Goal: Task Accomplishment & Management: Manage account settings

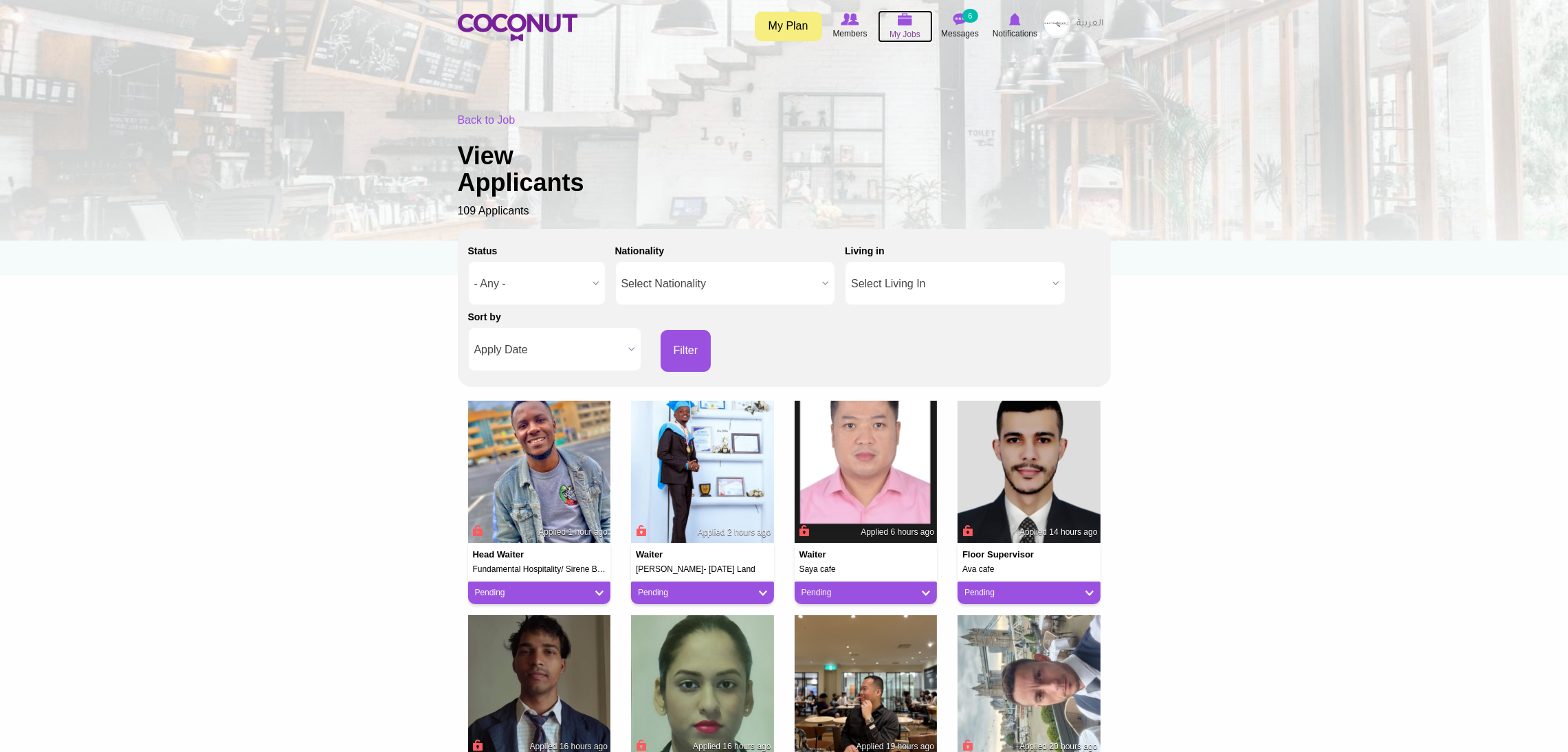
click at [913, 16] on icon at bounding box center [905, 19] width 52 height 15
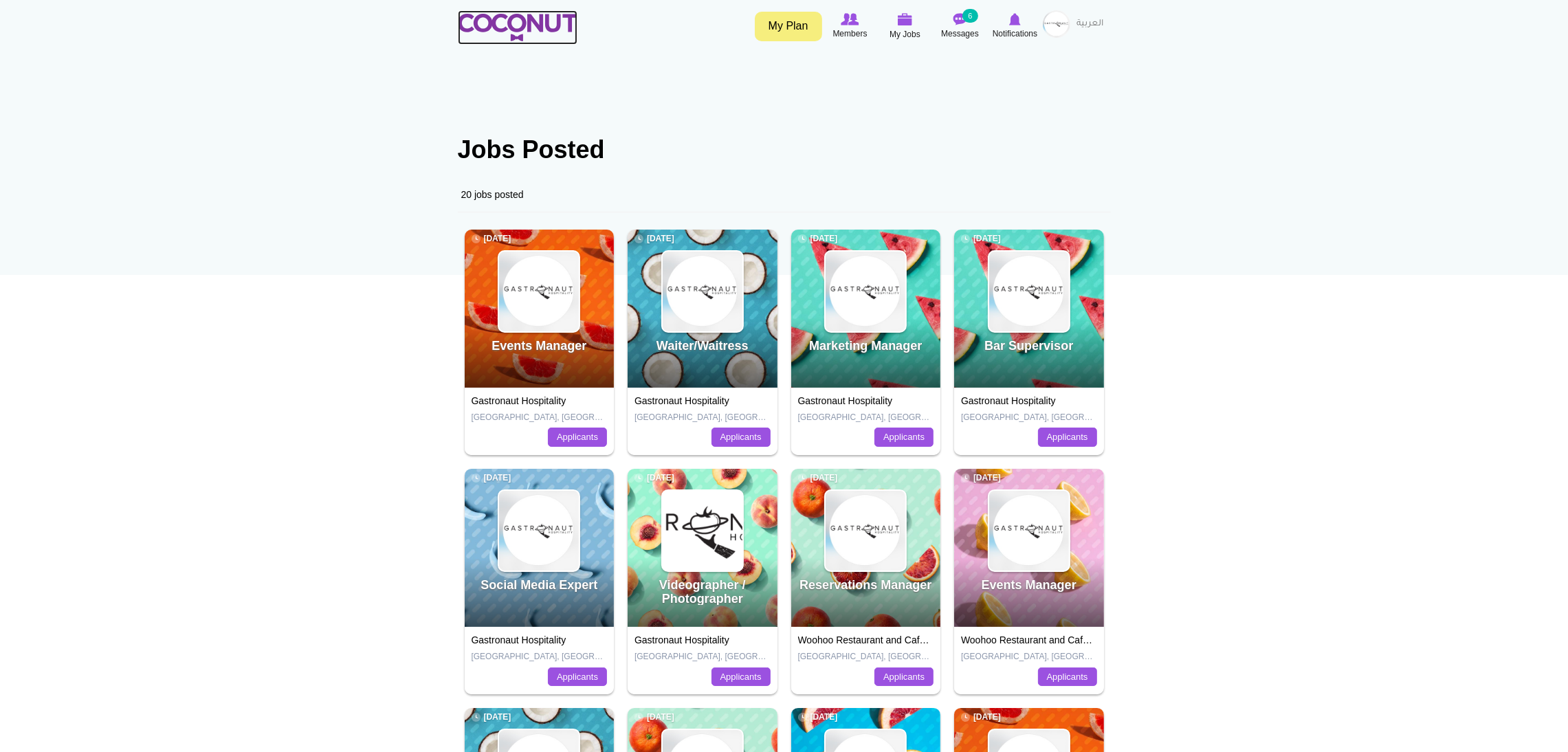
click at [538, 16] on img at bounding box center [517, 28] width 120 height 28
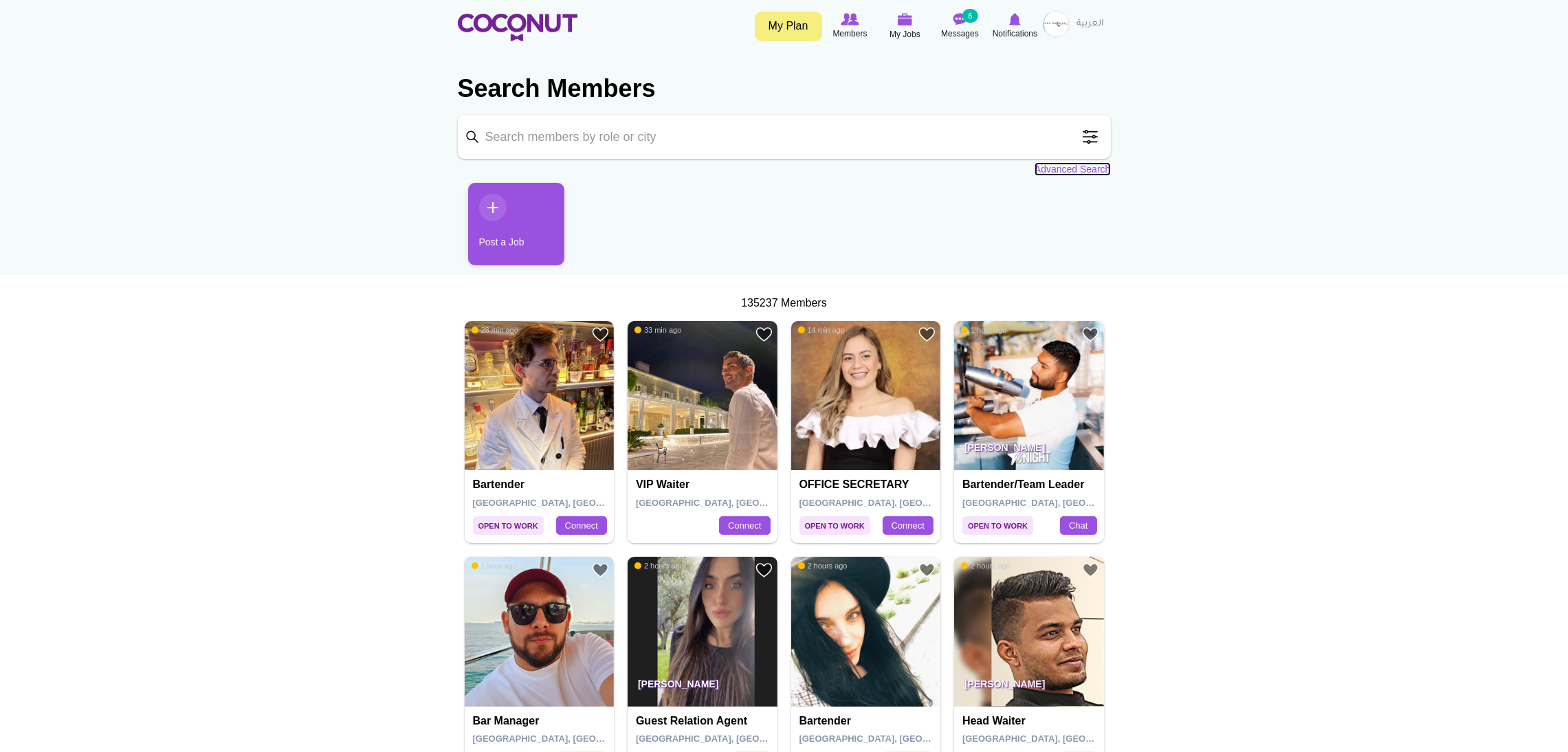
click at [1064, 176] on link "Advanced Search" at bounding box center [1073, 168] width 76 height 14
click at [1060, 168] on link "Advanced Search" at bounding box center [1073, 168] width 76 height 14
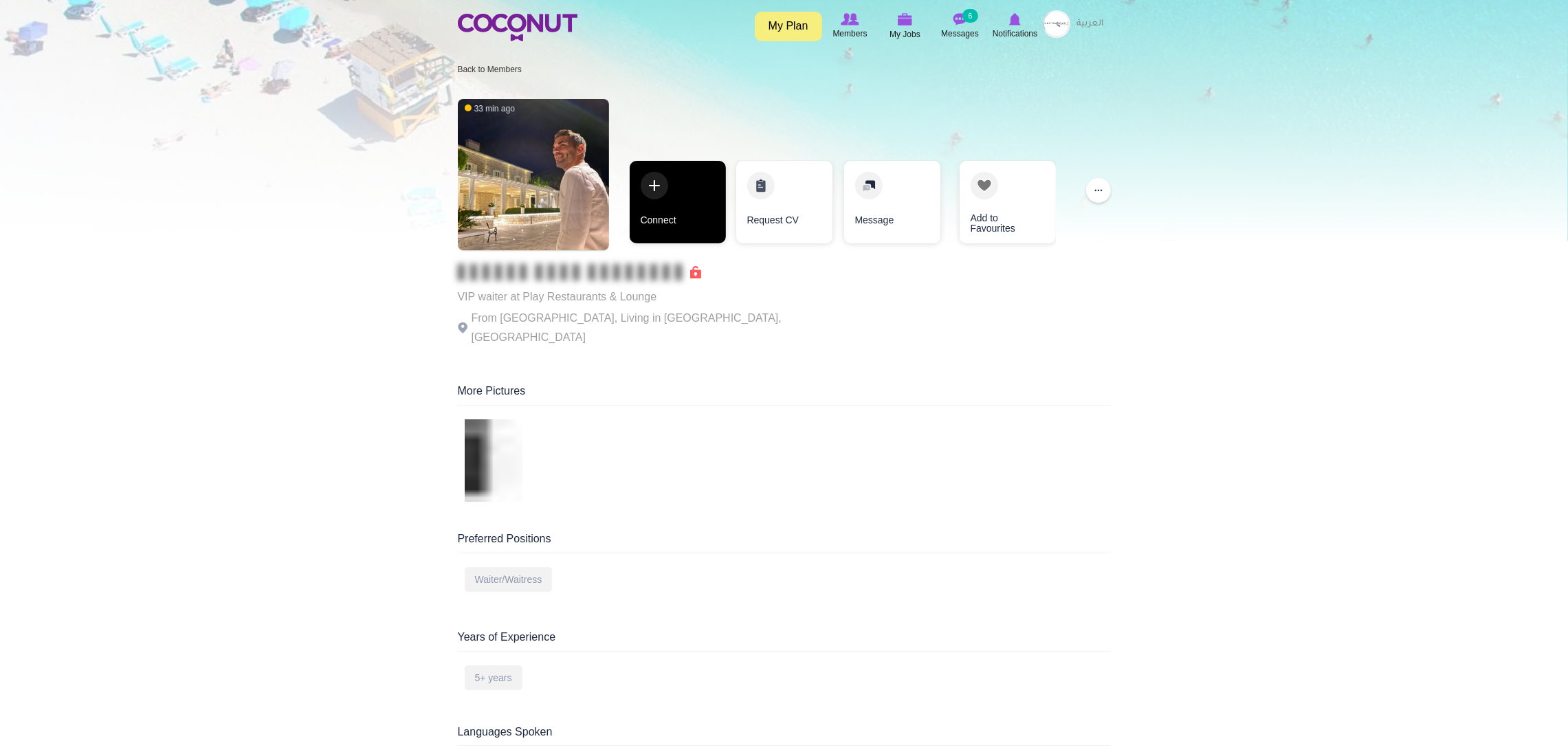
click at [651, 203] on link "Connect" at bounding box center [677, 202] width 96 height 82
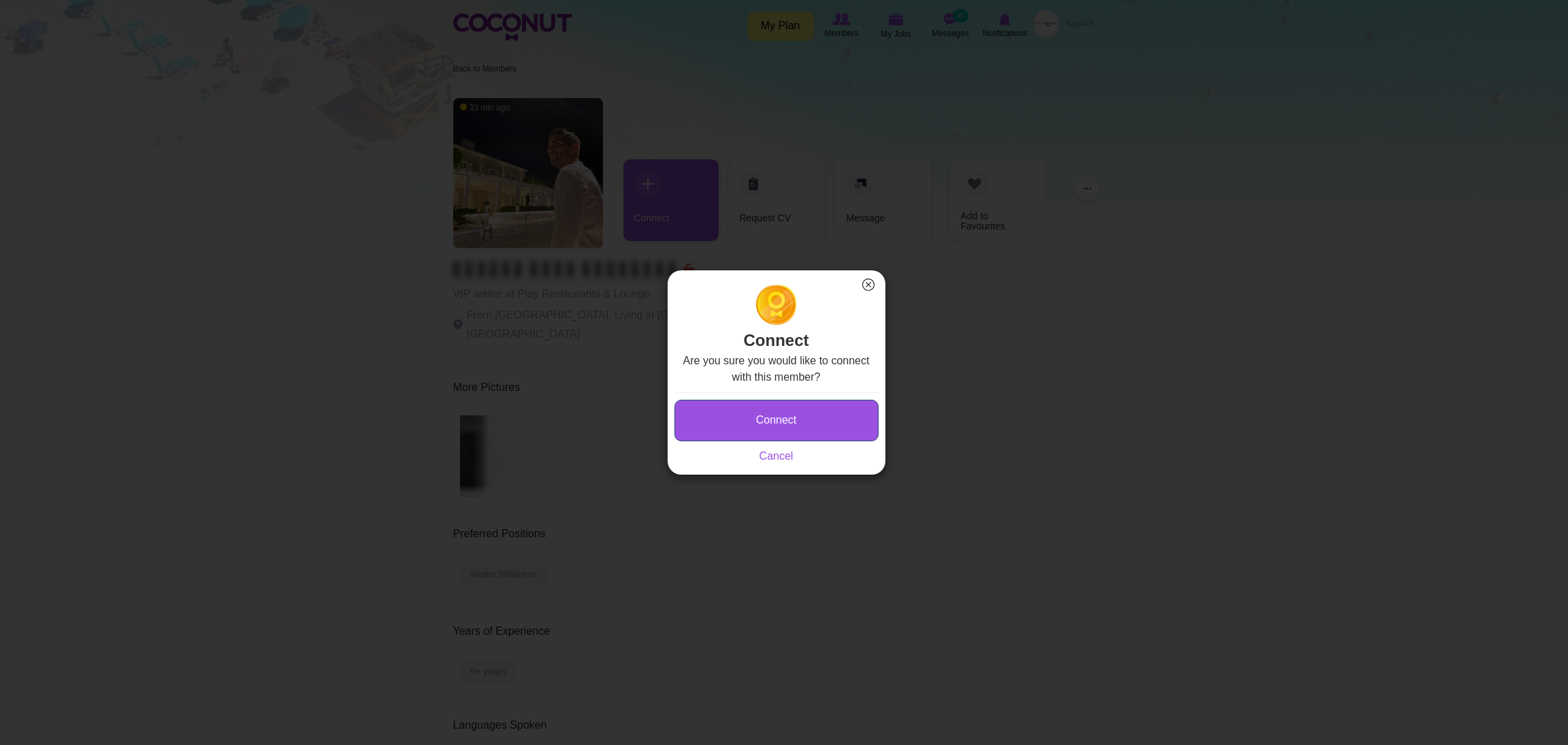
click at [710, 427] on button "Connect" at bounding box center [777, 420] width 204 height 42
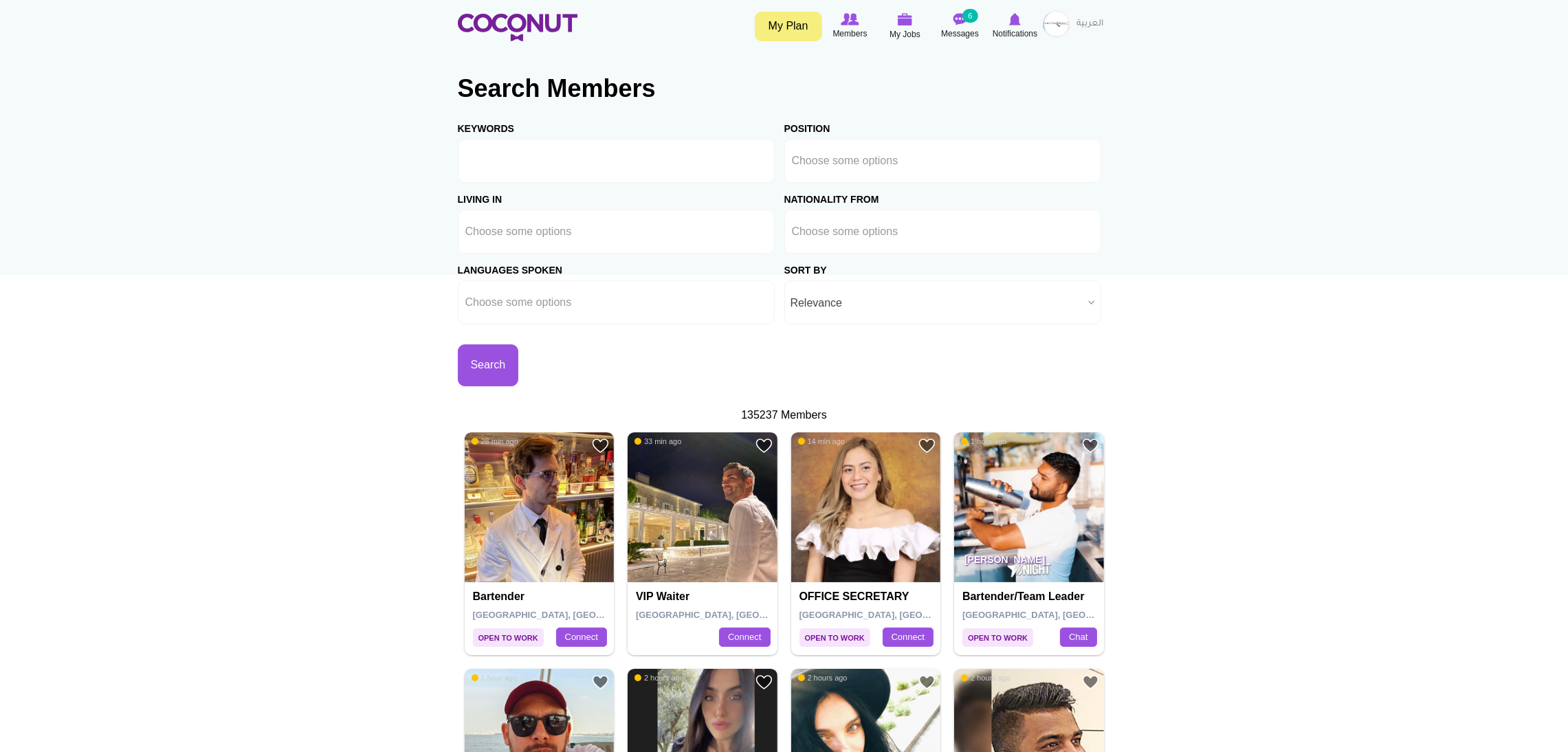
click at [784, 325] on div "Search" at bounding box center [621, 355] width 327 height 62
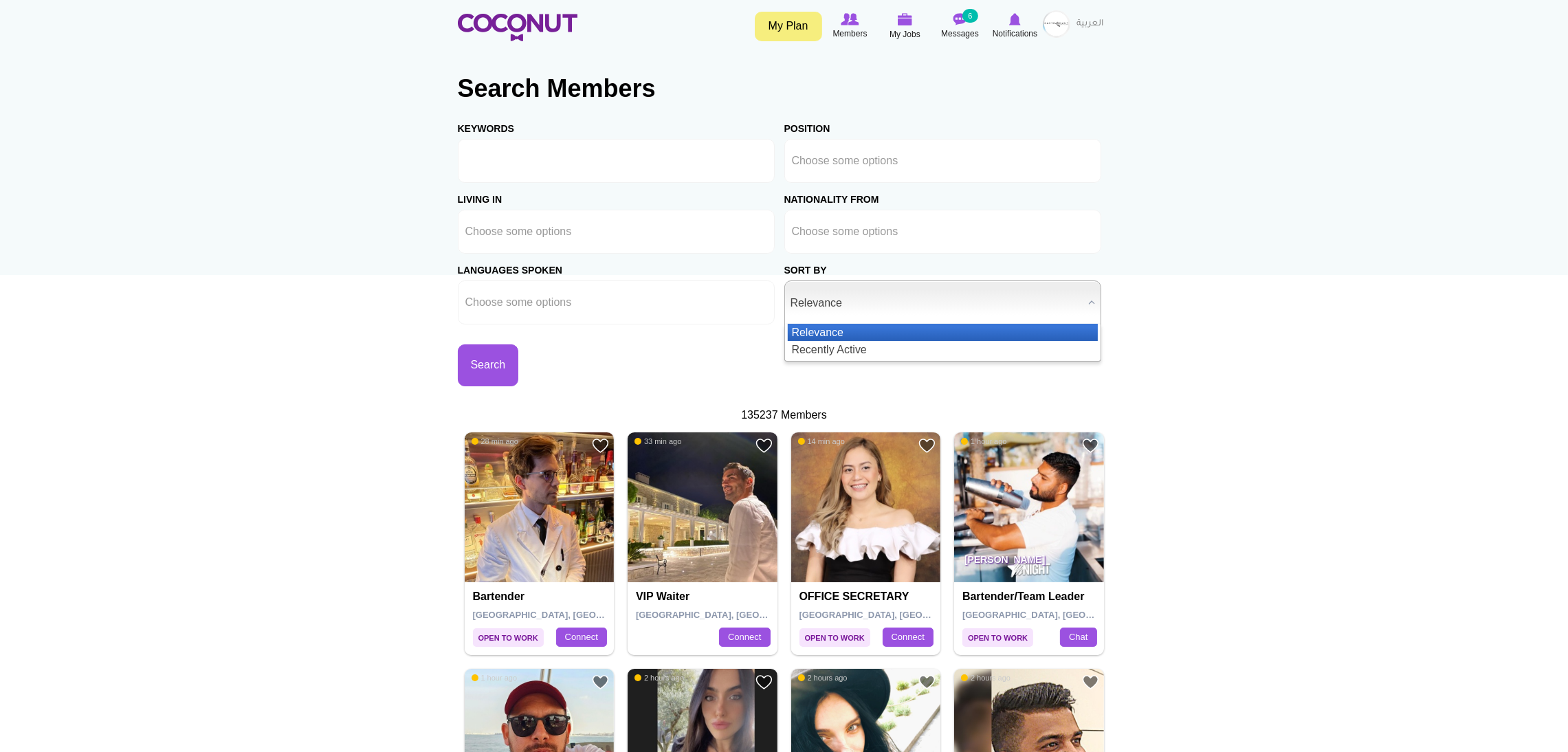
click at [844, 317] on span "Relevance" at bounding box center [936, 303] width 292 height 44
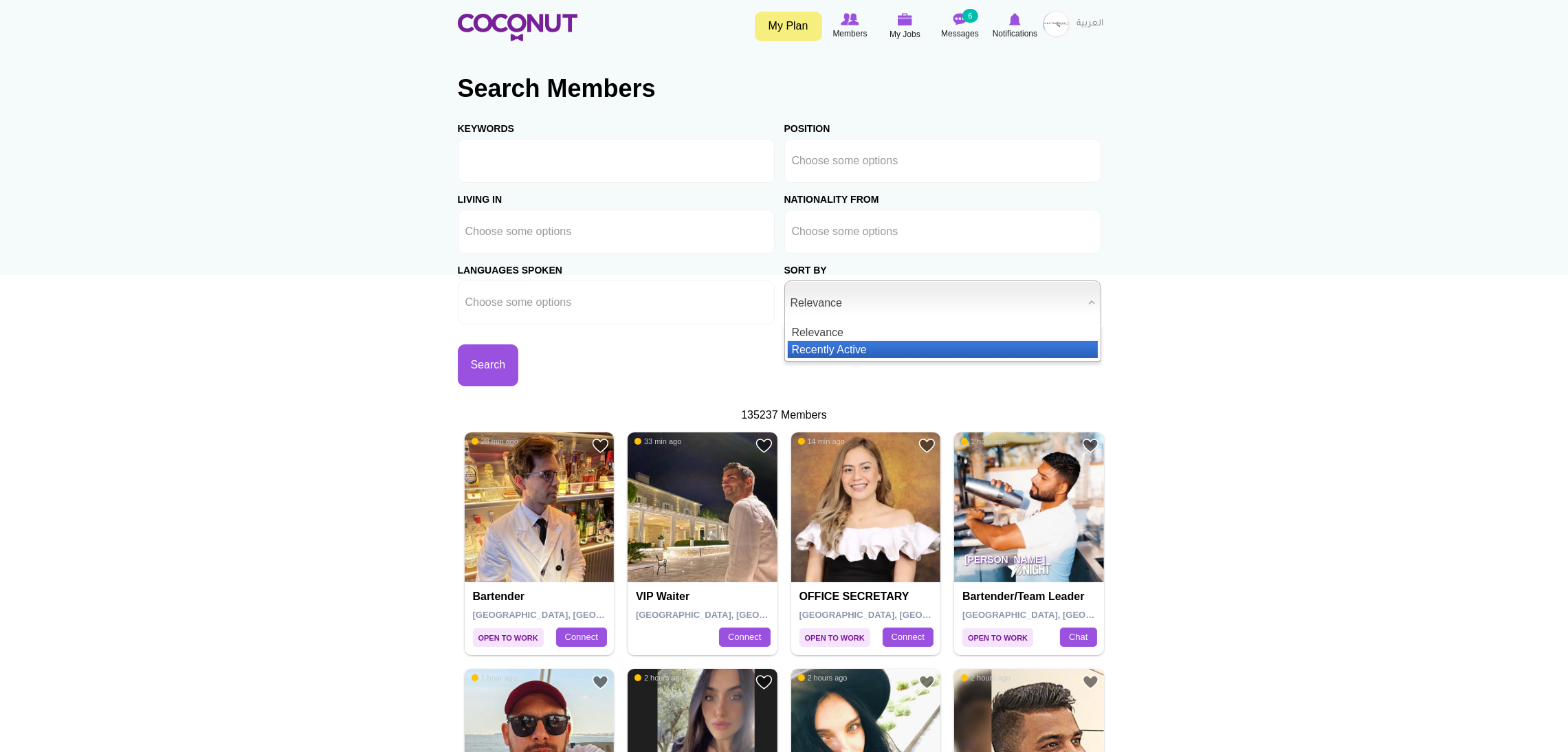
click at [823, 343] on li "Recently Active" at bounding box center [943, 349] width 310 height 17
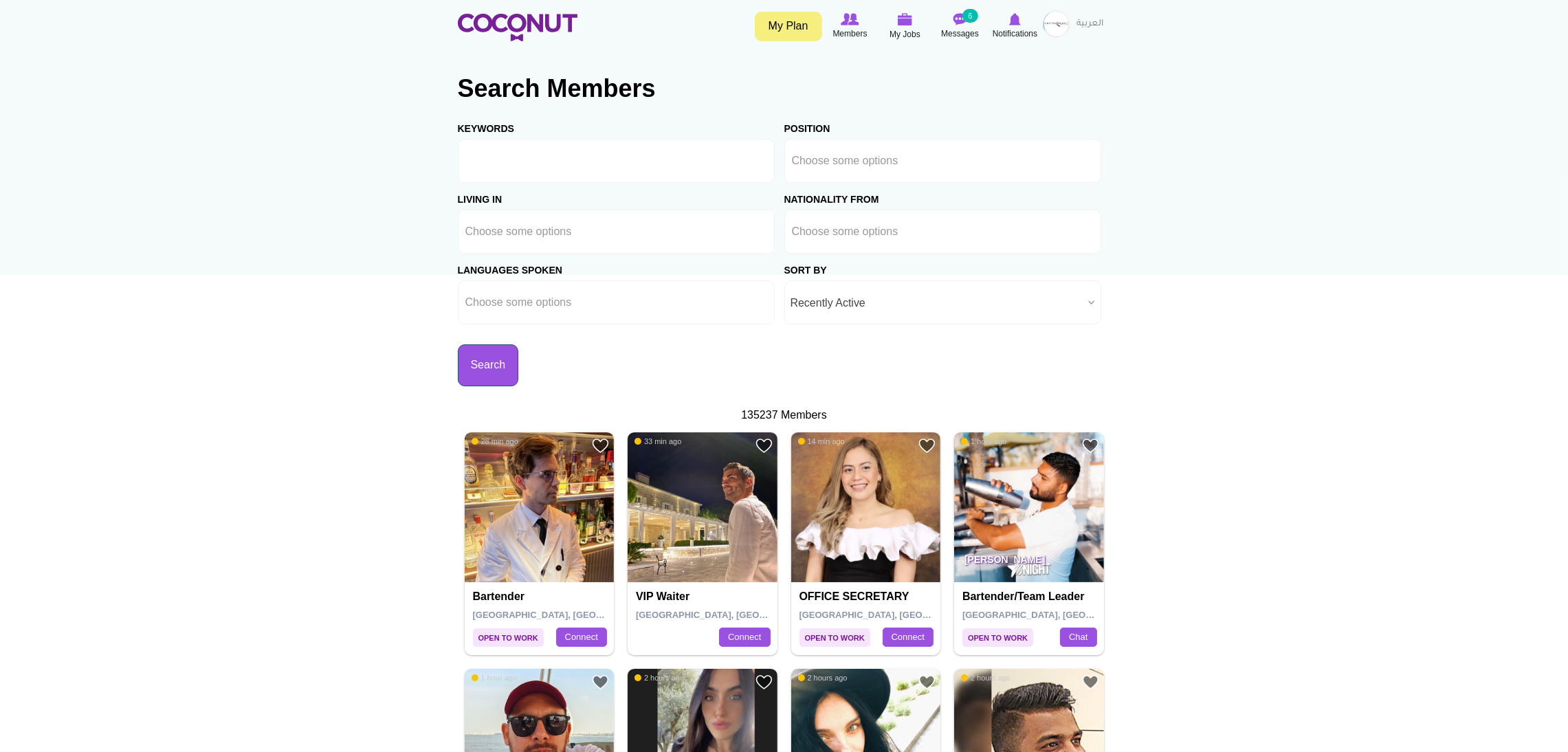
click at [519, 352] on button "Search" at bounding box center [488, 365] width 61 height 42
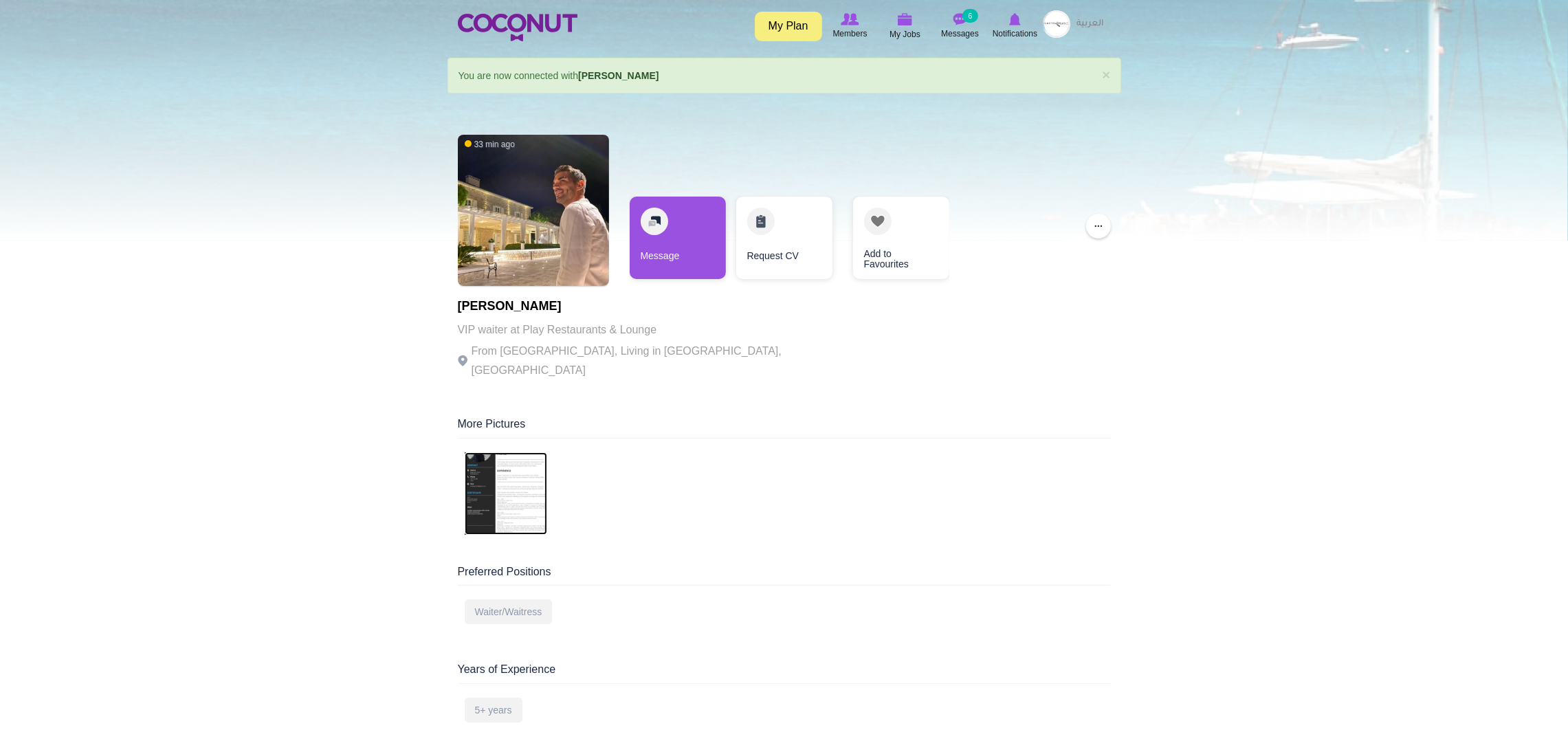
click at [500, 455] on img at bounding box center [505, 493] width 82 height 82
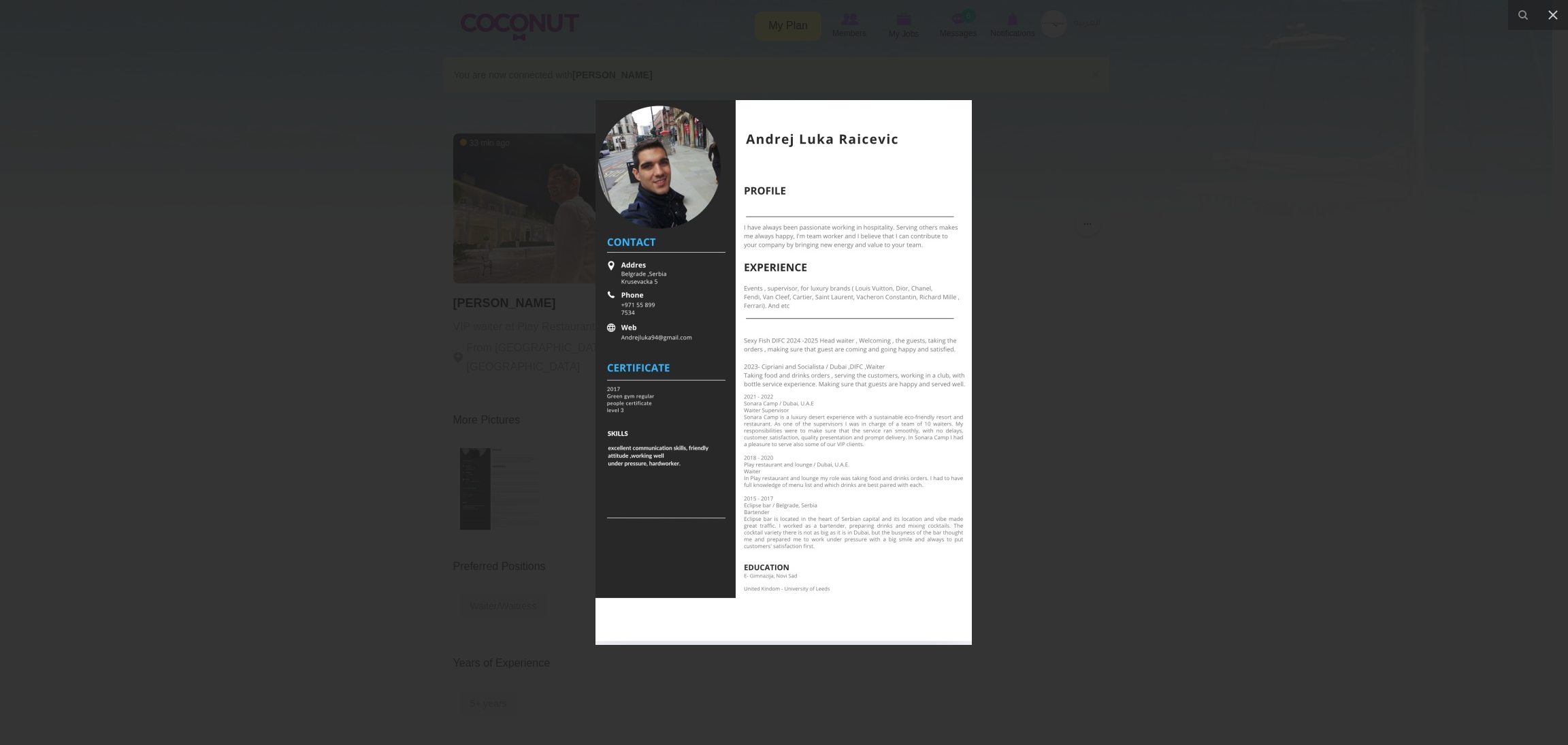
click at [799, 310] on img at bounding box center [783, 372] width 376 height 544
click at [736, 293] on img at bounding box center [783, 372] width 376 height 544
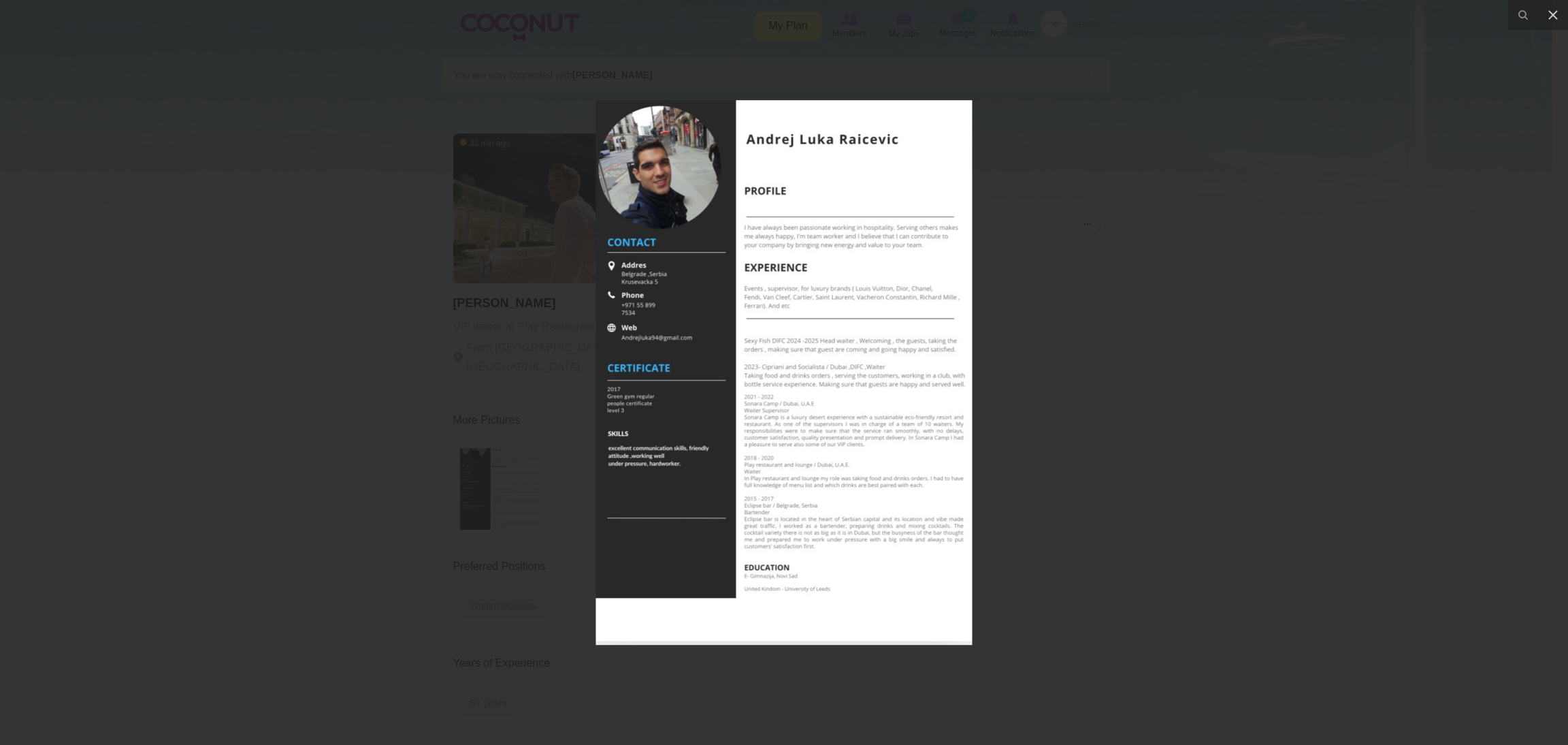
click at [736, 293] on img at bounding box center [783, 372] width 376 height 544
click at [756, 598] on img at bounding box center [783, 372] width 376 height 544
click at [391, 380] on div at bounding box center [784, 372] width 1568 height 745
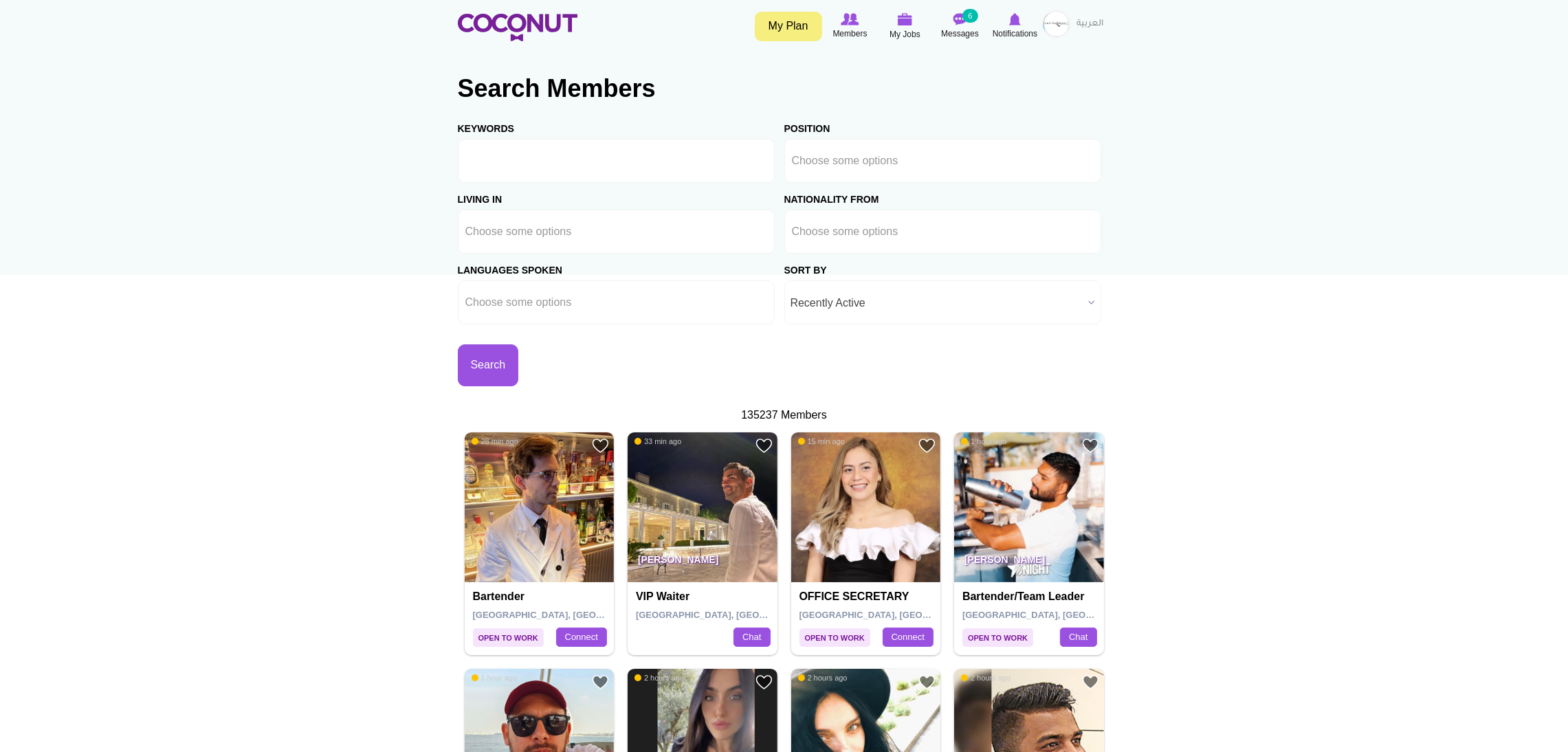
drag, startPoint x: 863, startPoint y: 554, endPoint x: 935, endPoint y: 87, distance: 472.5
click at [935, 87] on h2 "Search Members" at bounding box center [784, 89] width 653 height 33
click at [856, 527] on img at bounding box center [866, 507] width 150 height 150
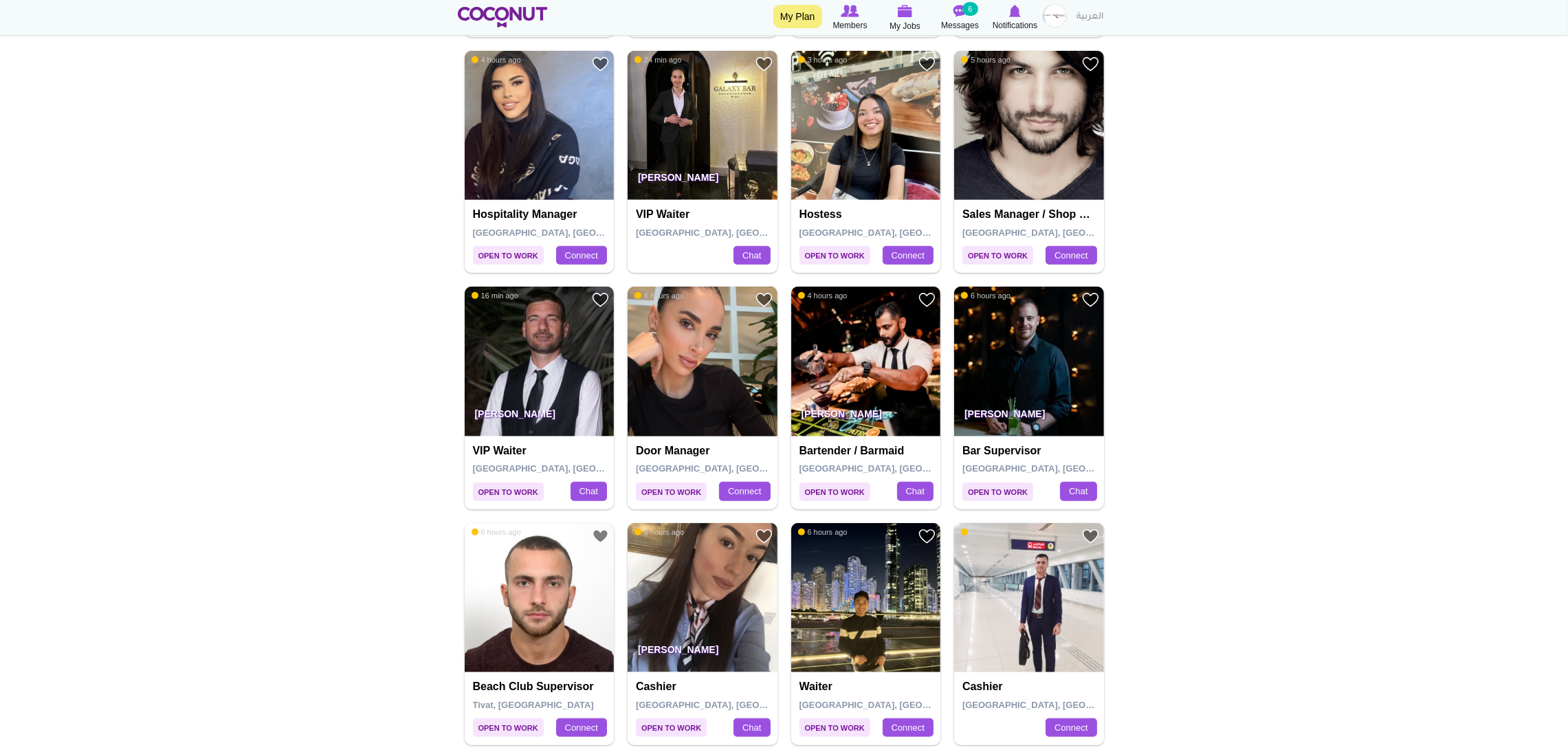
scroll to position [1850, 0]
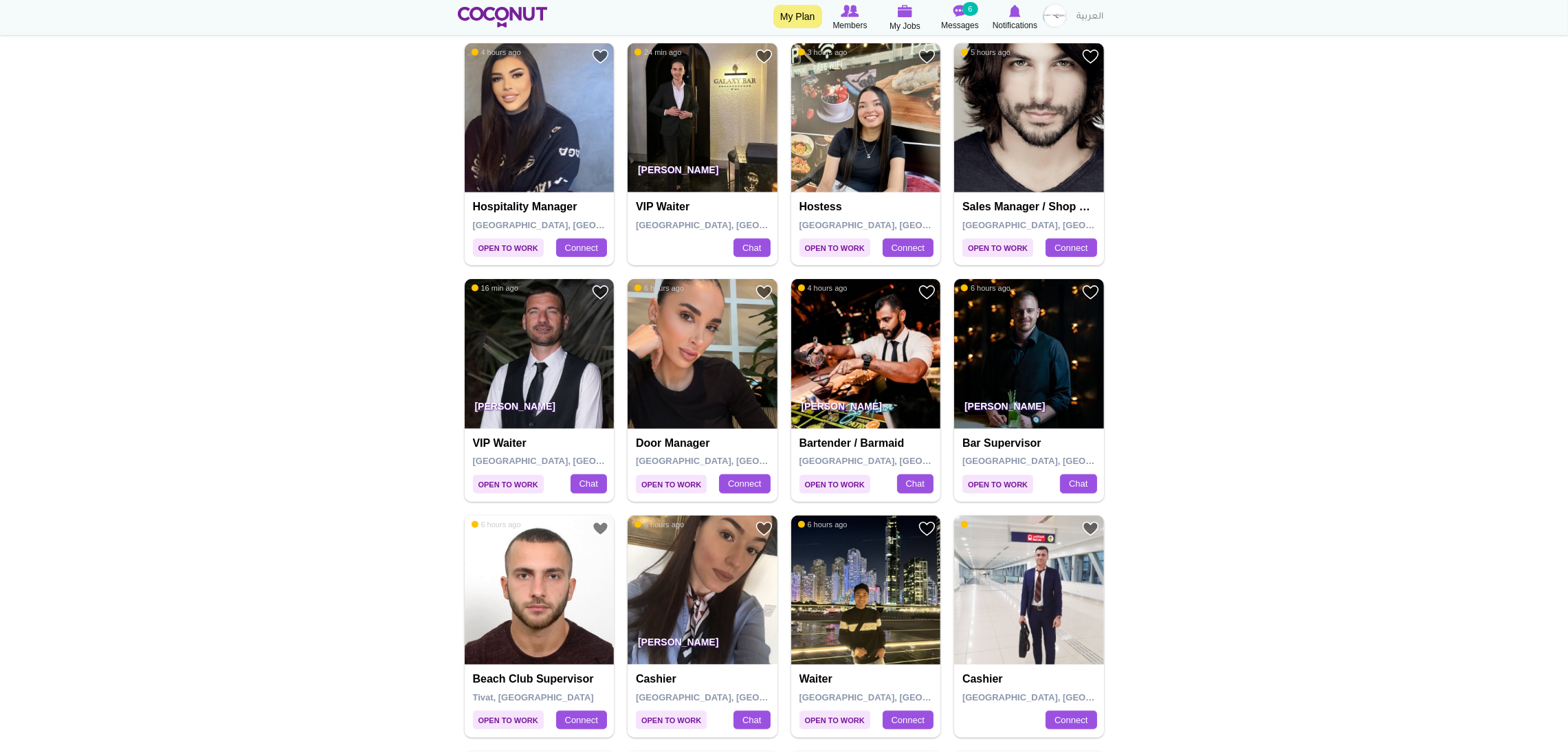
click at [1043, 346] on img at bounding box center [1029, 354] width 150 height 150
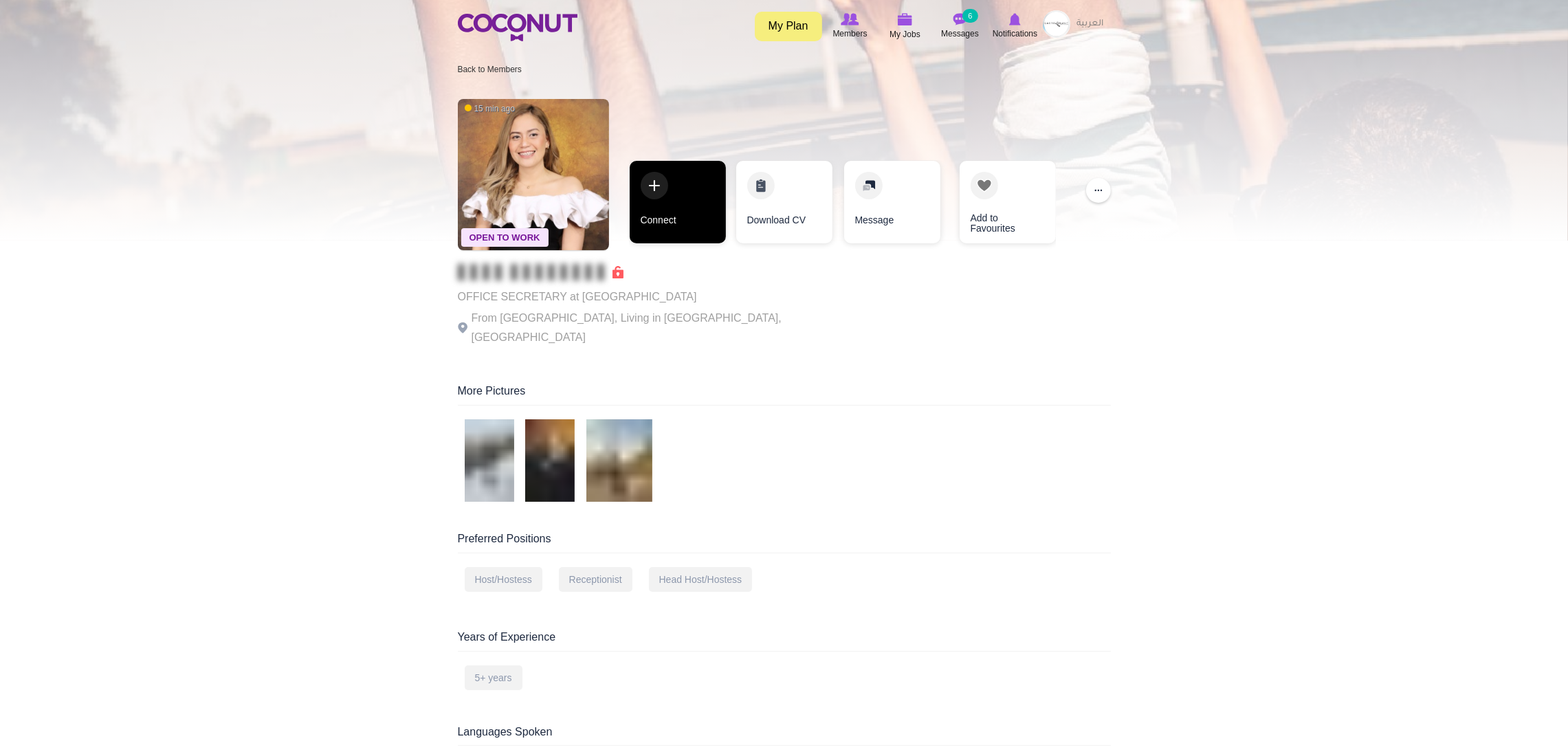
click at [660, 187] on link "Connect" at bounding box center [677, 202] width 96 height 82
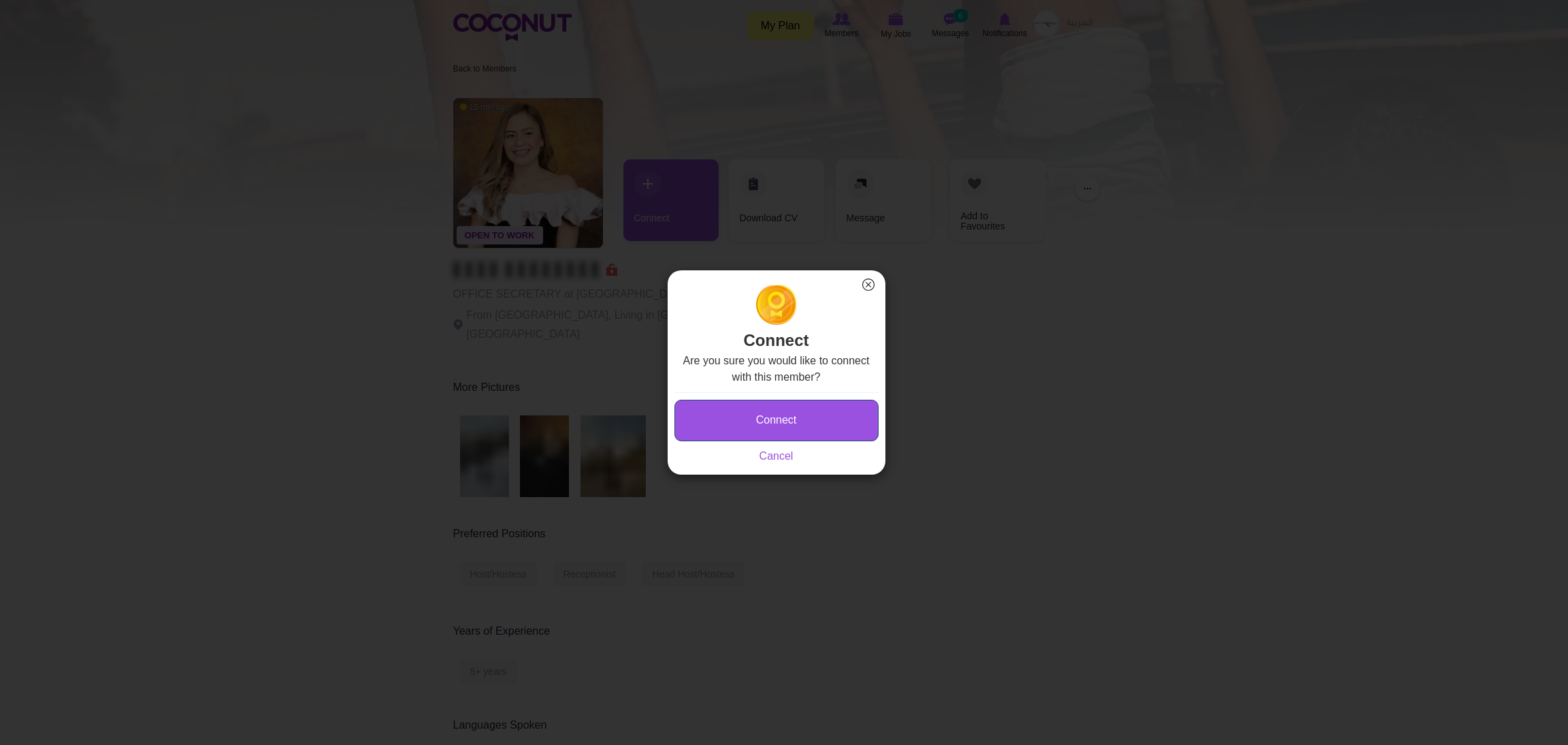
click at [702, 430] on button "Connect" at bounding box center [777, 420] width 204 height 42
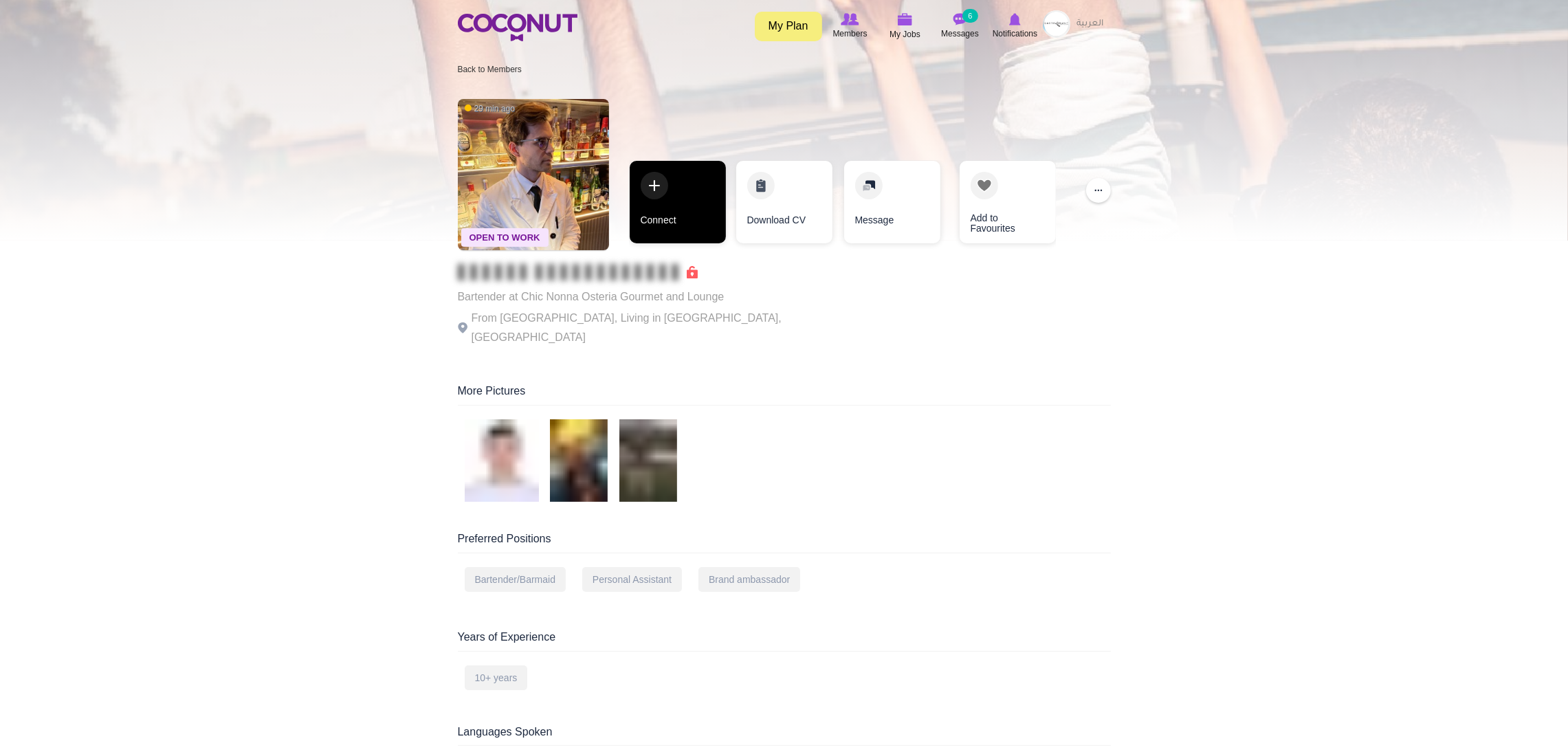
click at [660, 206] on link "Connect" at bounding box center [677, 202] width 96 height 82
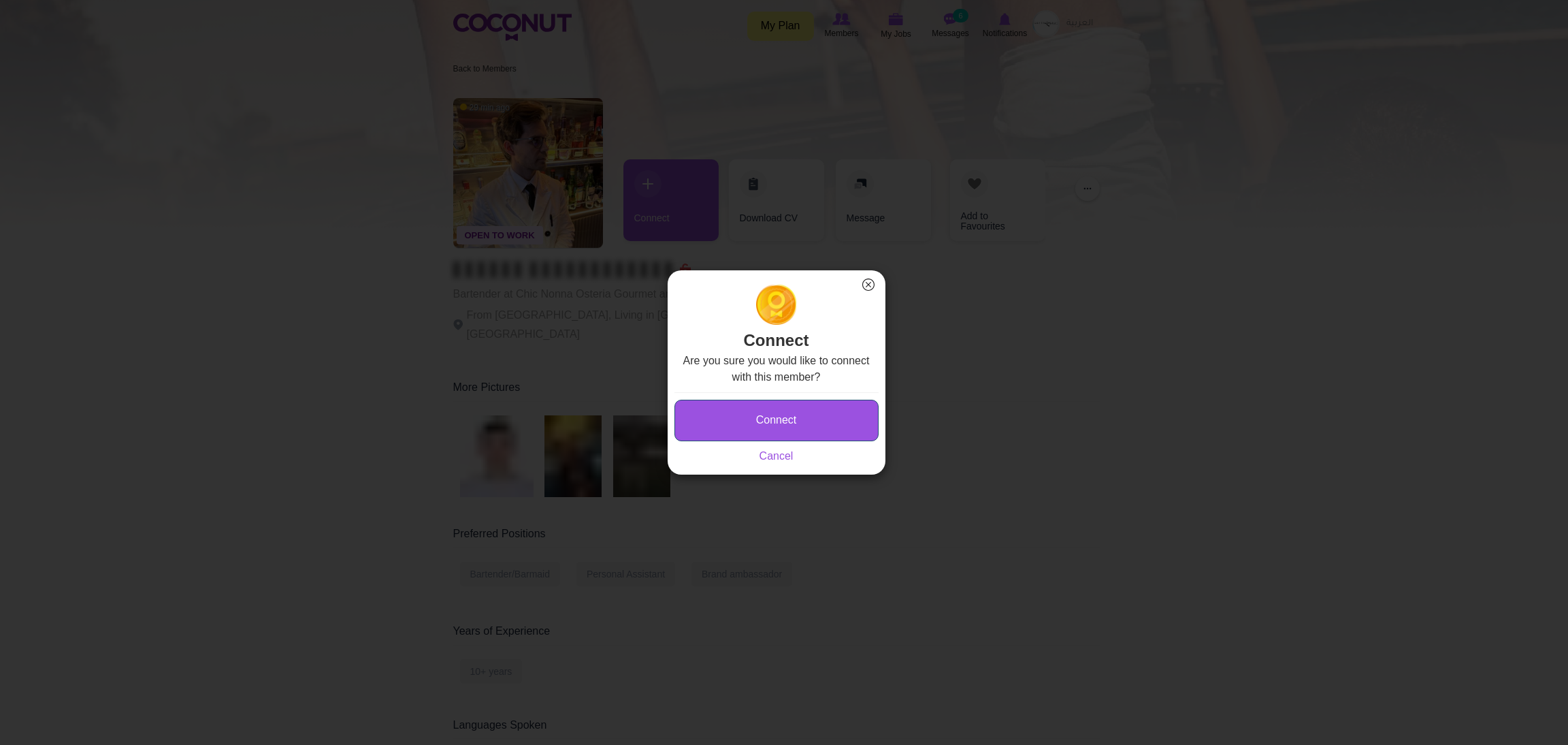
click at [695, 423] on button "Connect" at bounding box center [777, 420] width 204 height 42
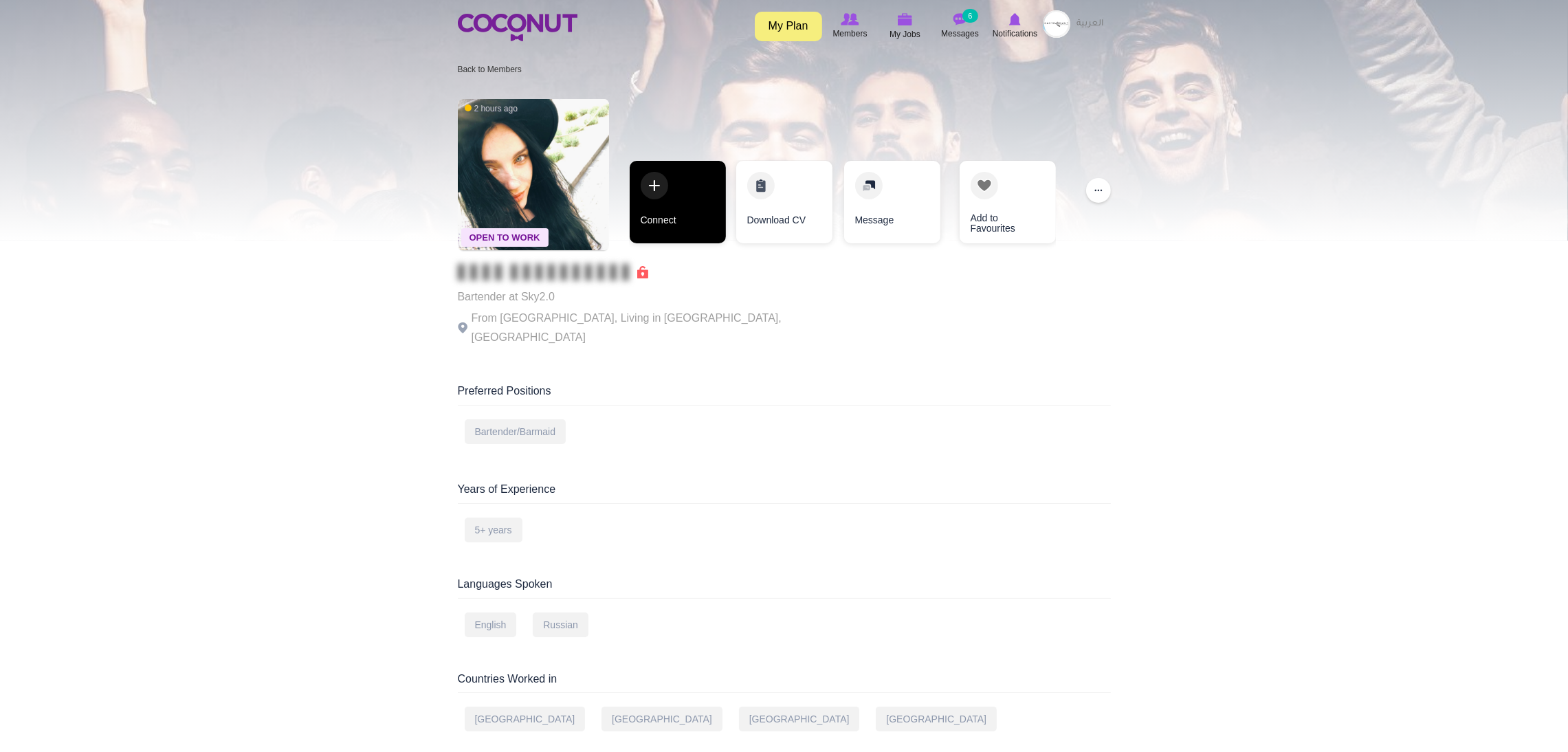
click at [657, 184] on link "Connect" at bounding box center [677, 202] width 96 height 82
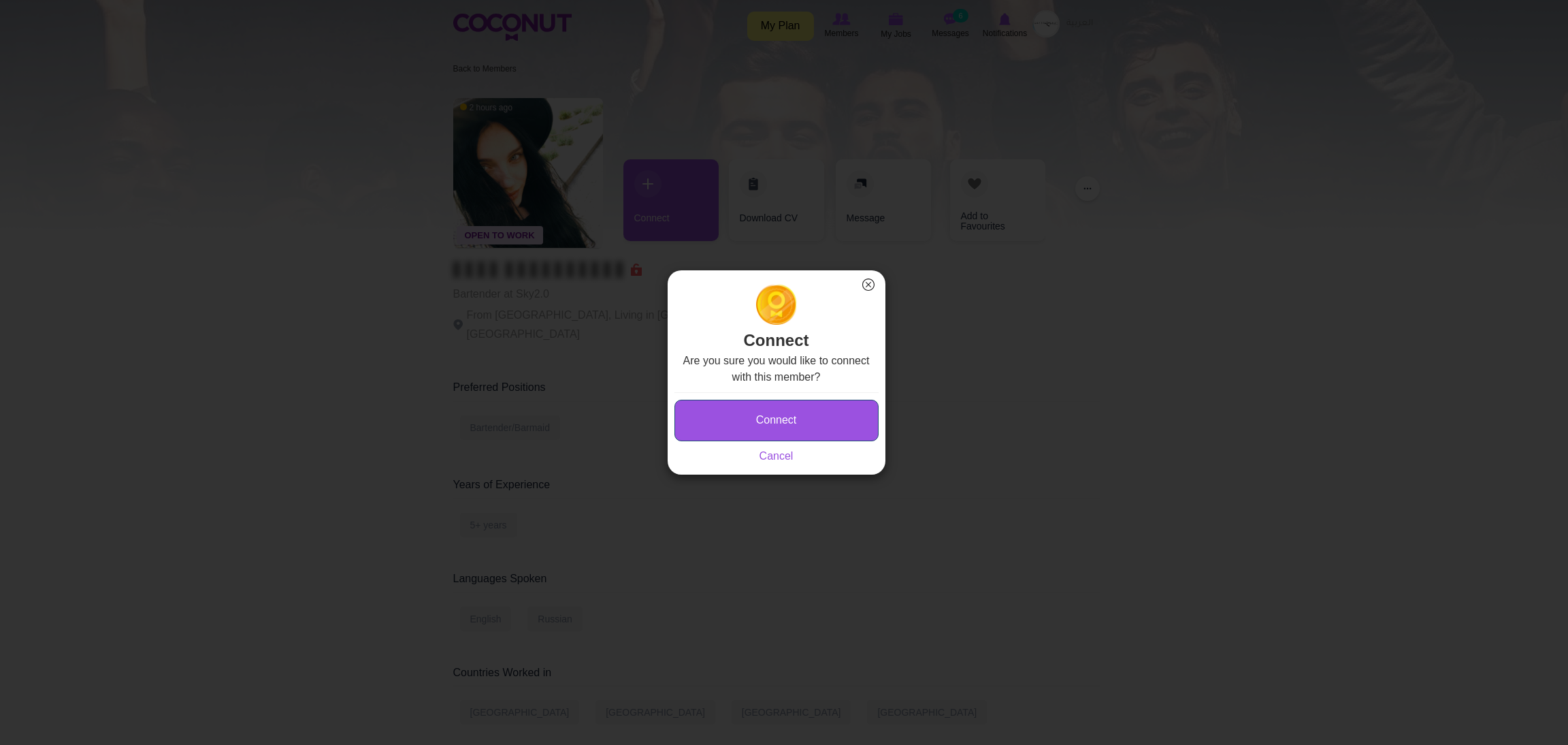
click at [726, 418] on button "Connect" at bounding box center [777, 420] width 204 height 42
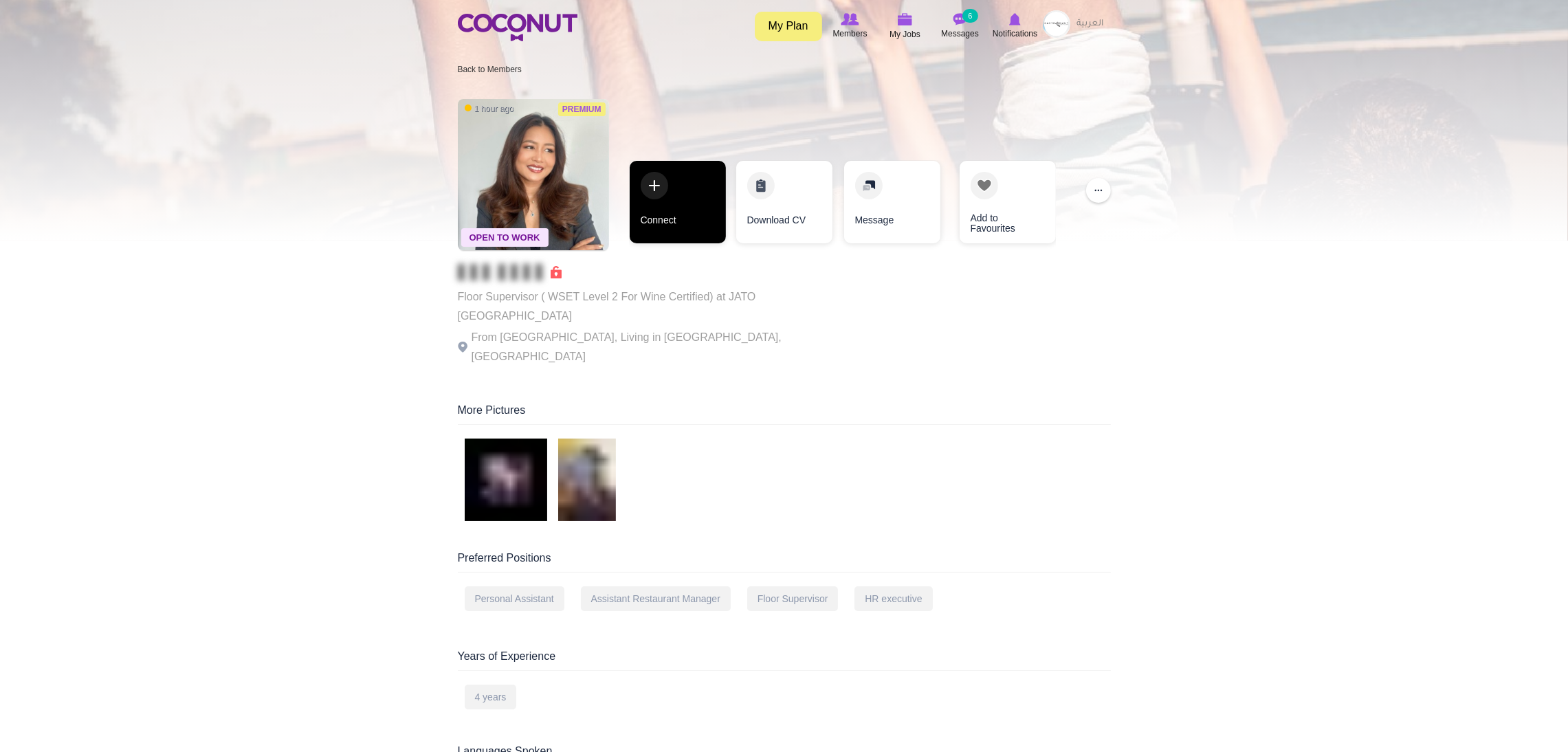
click at [647, 189] on link "Connect" at bounding box center [677, 202] width 96 height 82
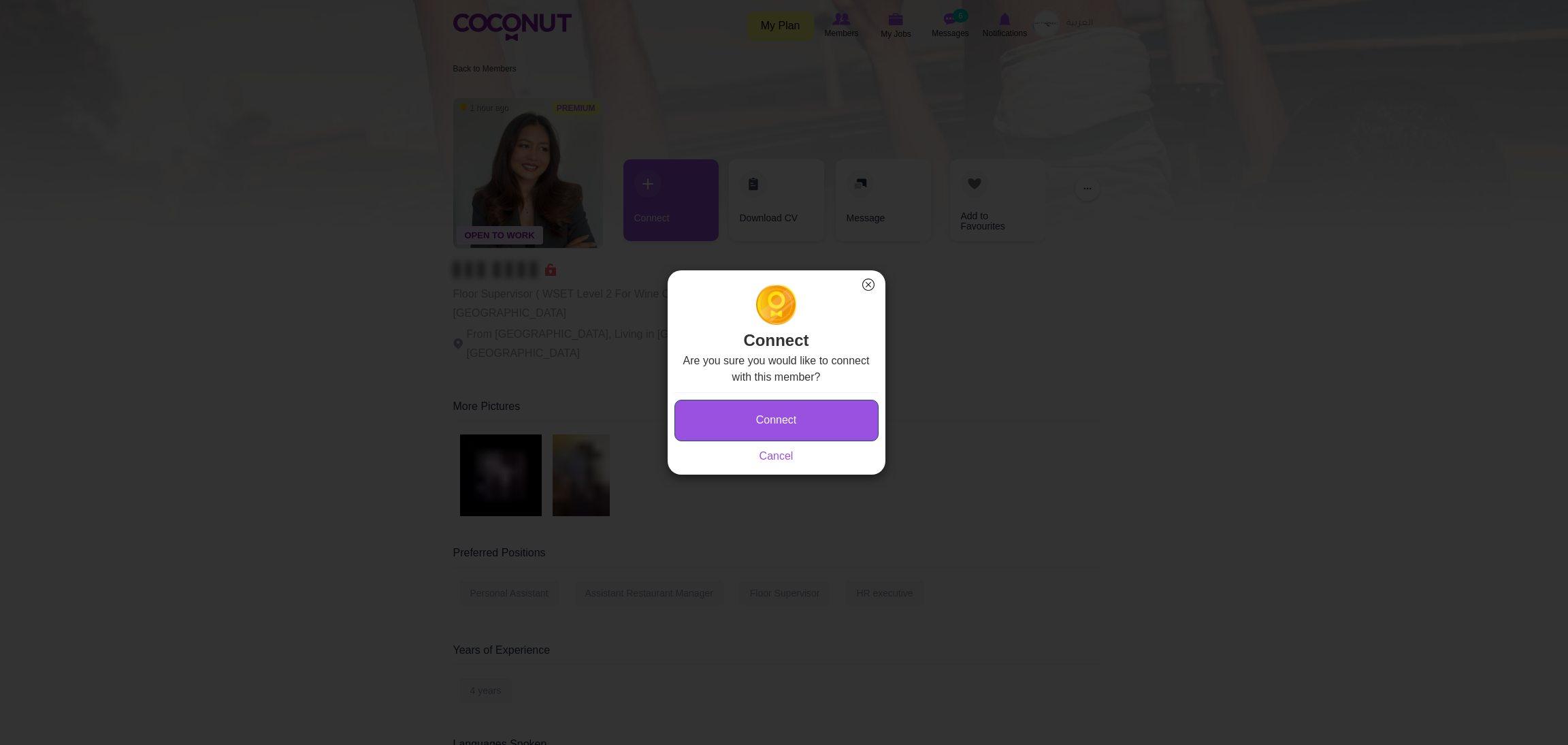
click at [713, 433] on button "Connect" at bounding box center [777, 420] width 204 height 42
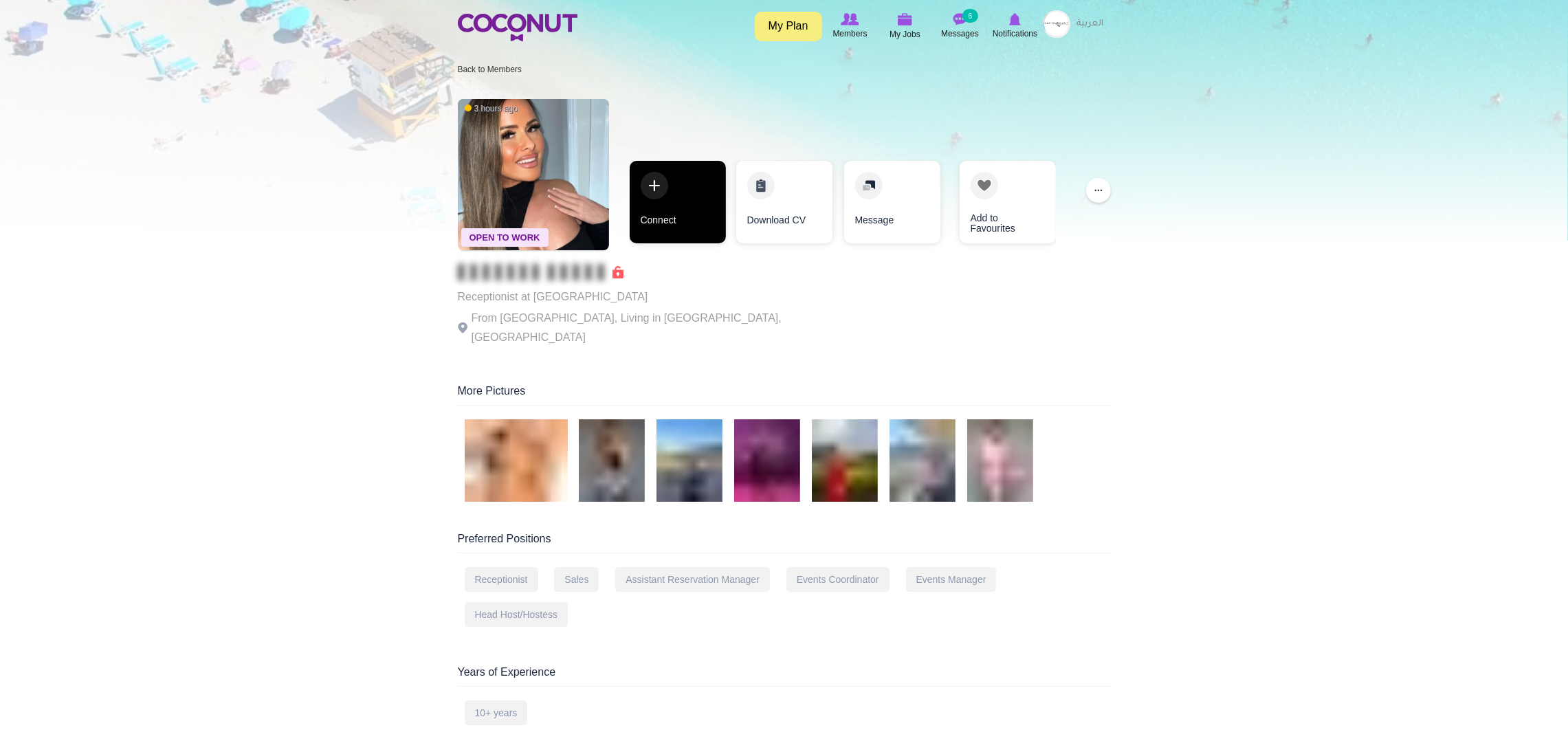
click at [646, 202] on link "Connect" at bounding box center [677, 202] width 96 height 82
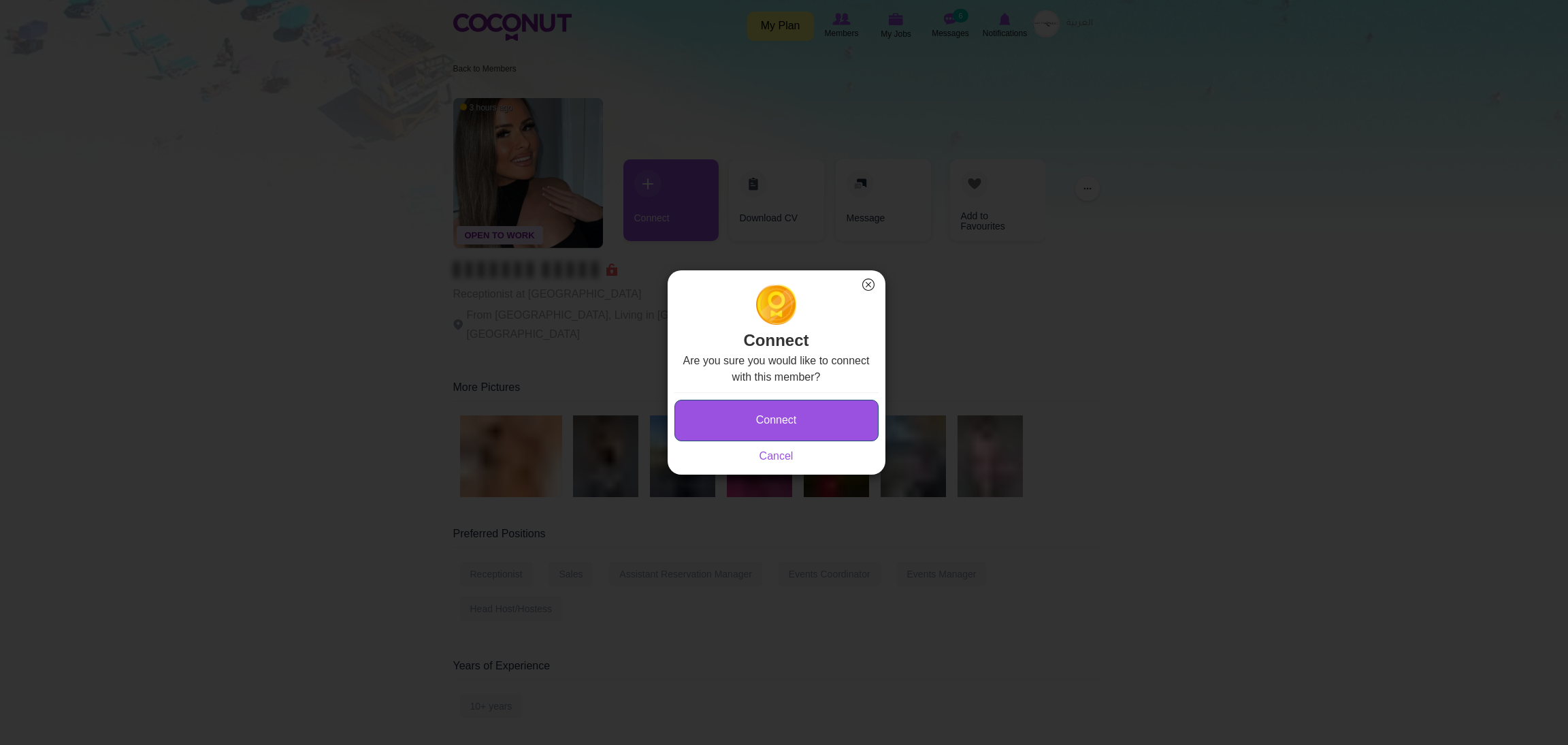
click at [681, 438] on button "Connect" at bounding box center [777, 420] width 204 height 42
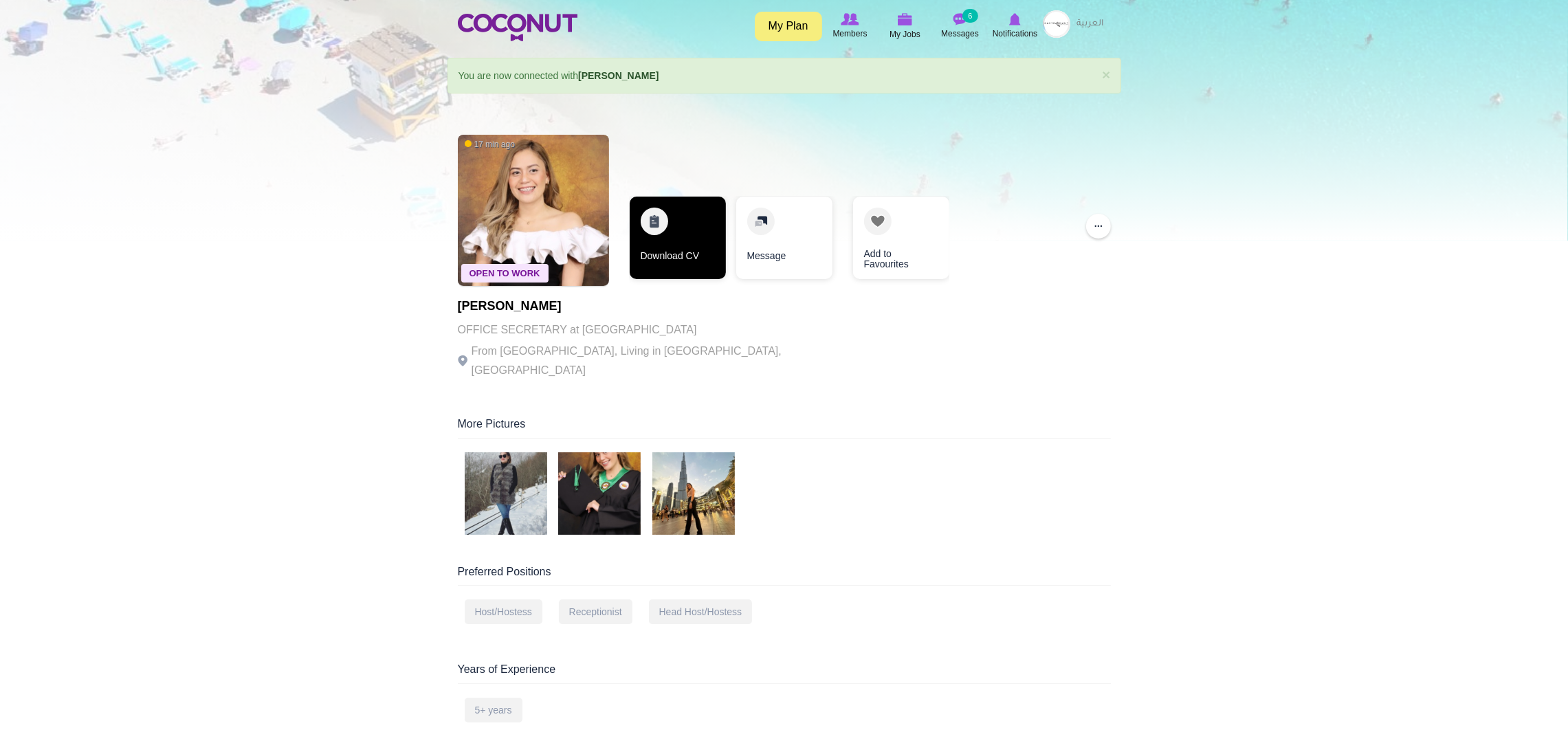
click at [659, 224] on link "Download CV" at bounding box center [677, 237] width 96 height 82
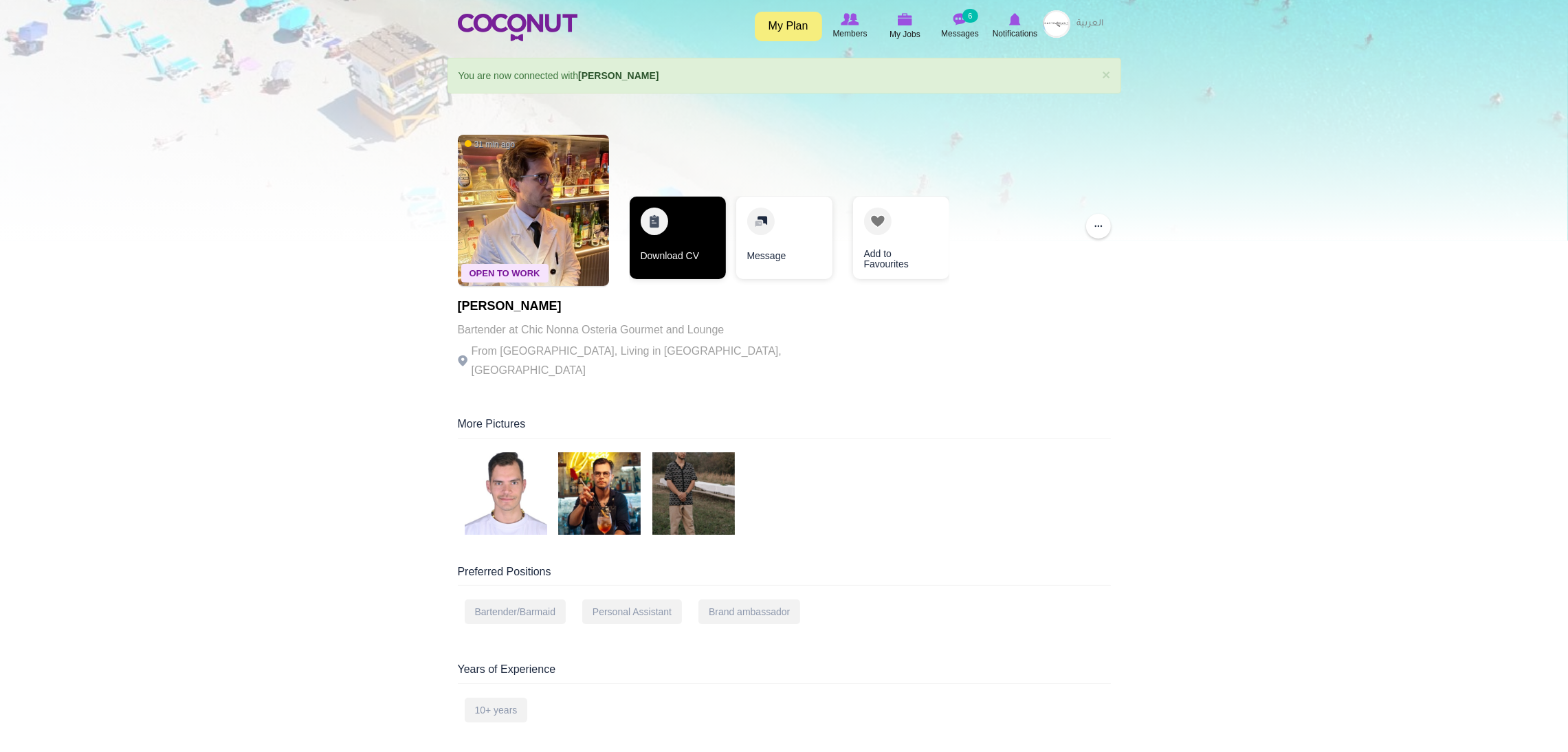
click at [656, 224] on link "Download CV" at bounding box center [677, 237] width 96 height 82
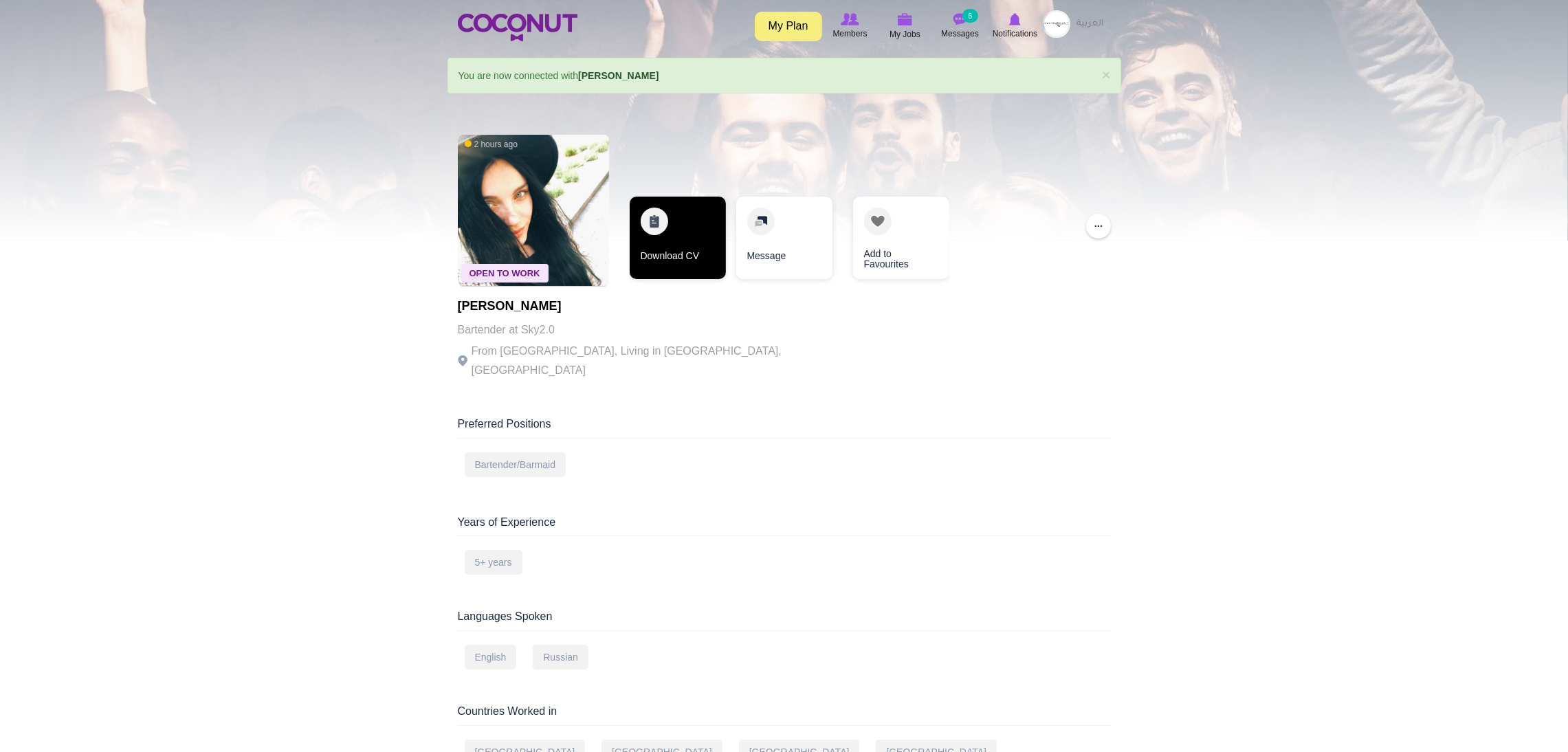
click at [666, 241] on link "Download CV" at bounding box center [677, 237] width 96 height 82
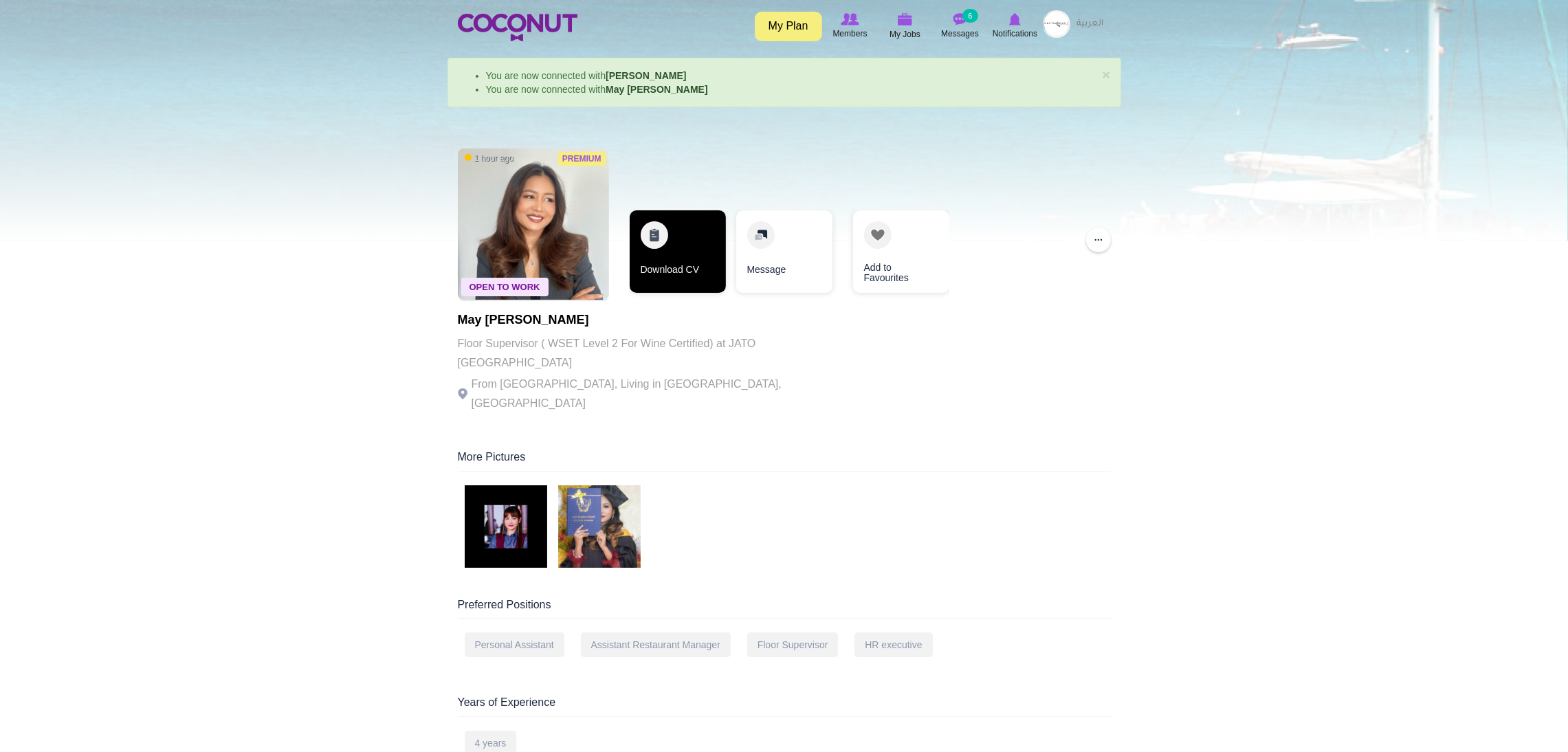
click at [666, 236] on link "Download CV" at bounding box center [677, 251] width 96 height 82
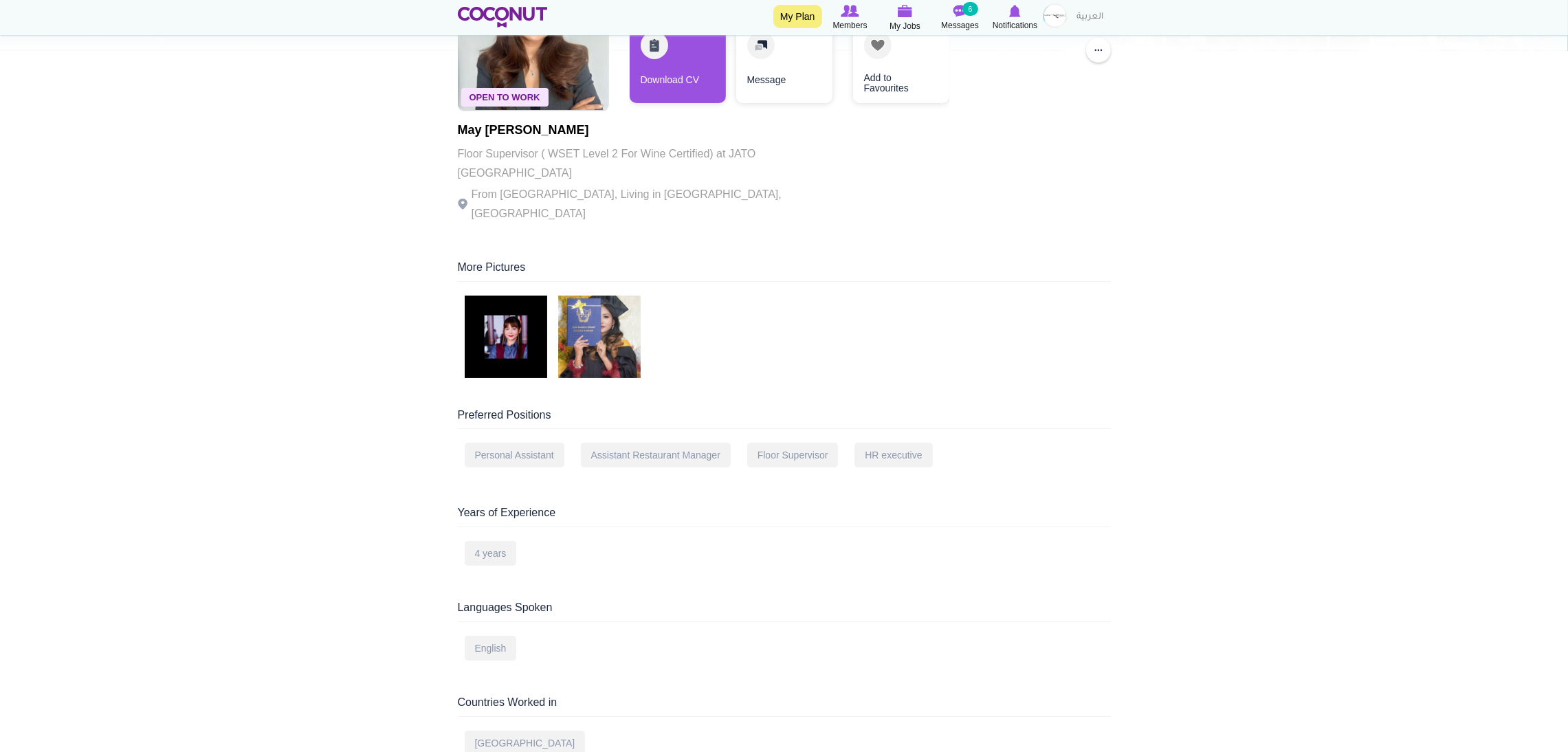
scroll to position [147, 0]
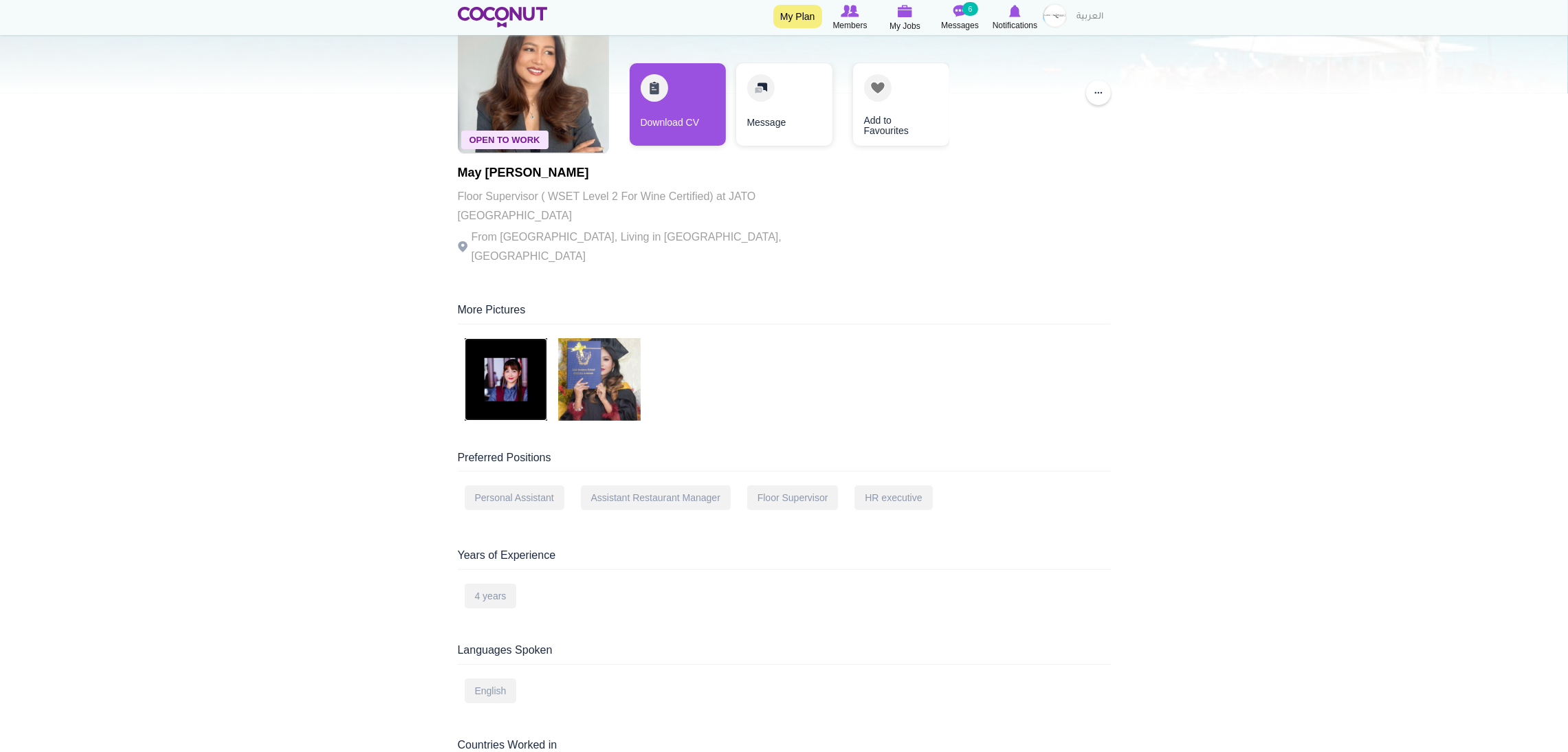
click at [510, 351] on img at bounding box center [505, 379] width 82 height 82
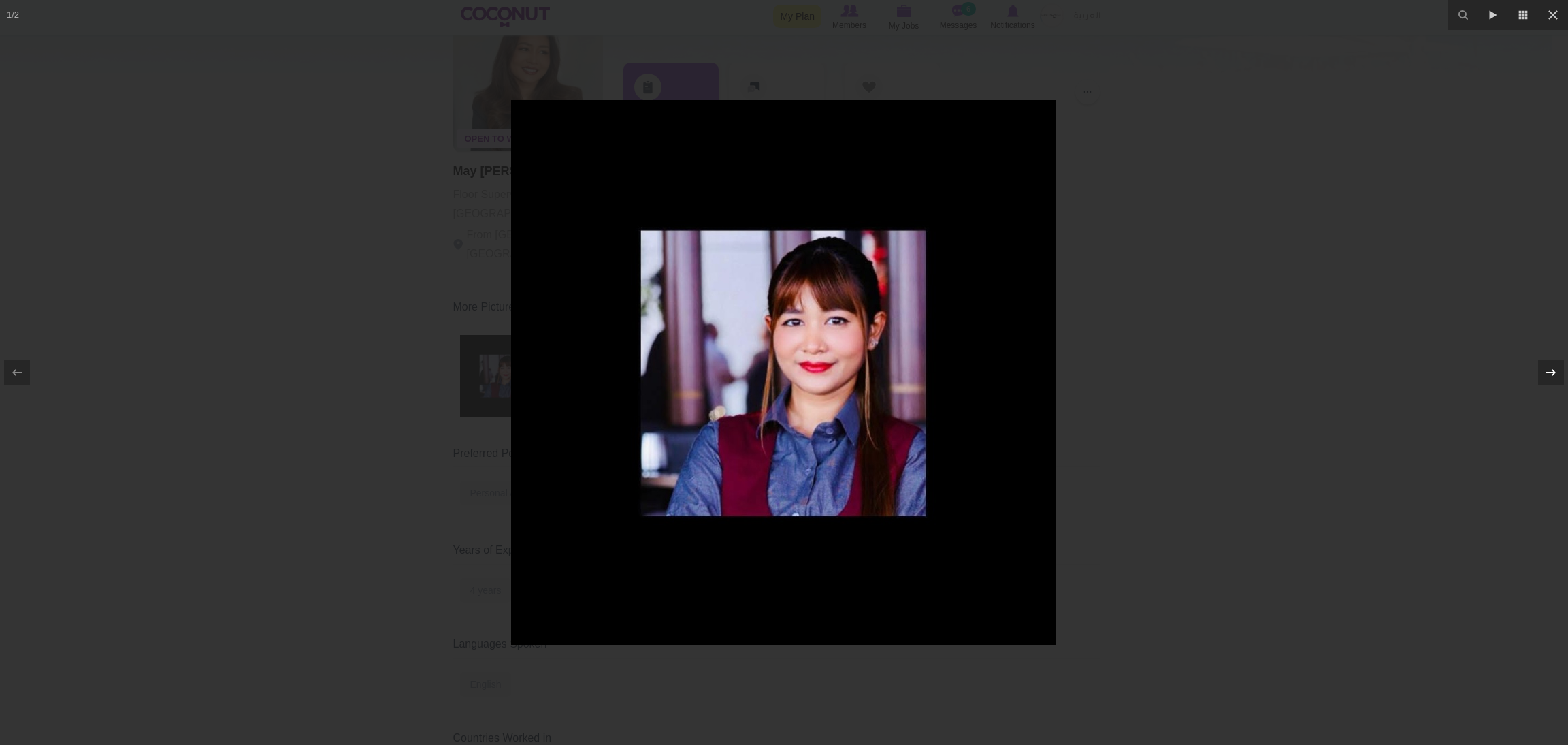
click at [1551, 371] on icon at bounding box center [1550, 372] width 16 height 16
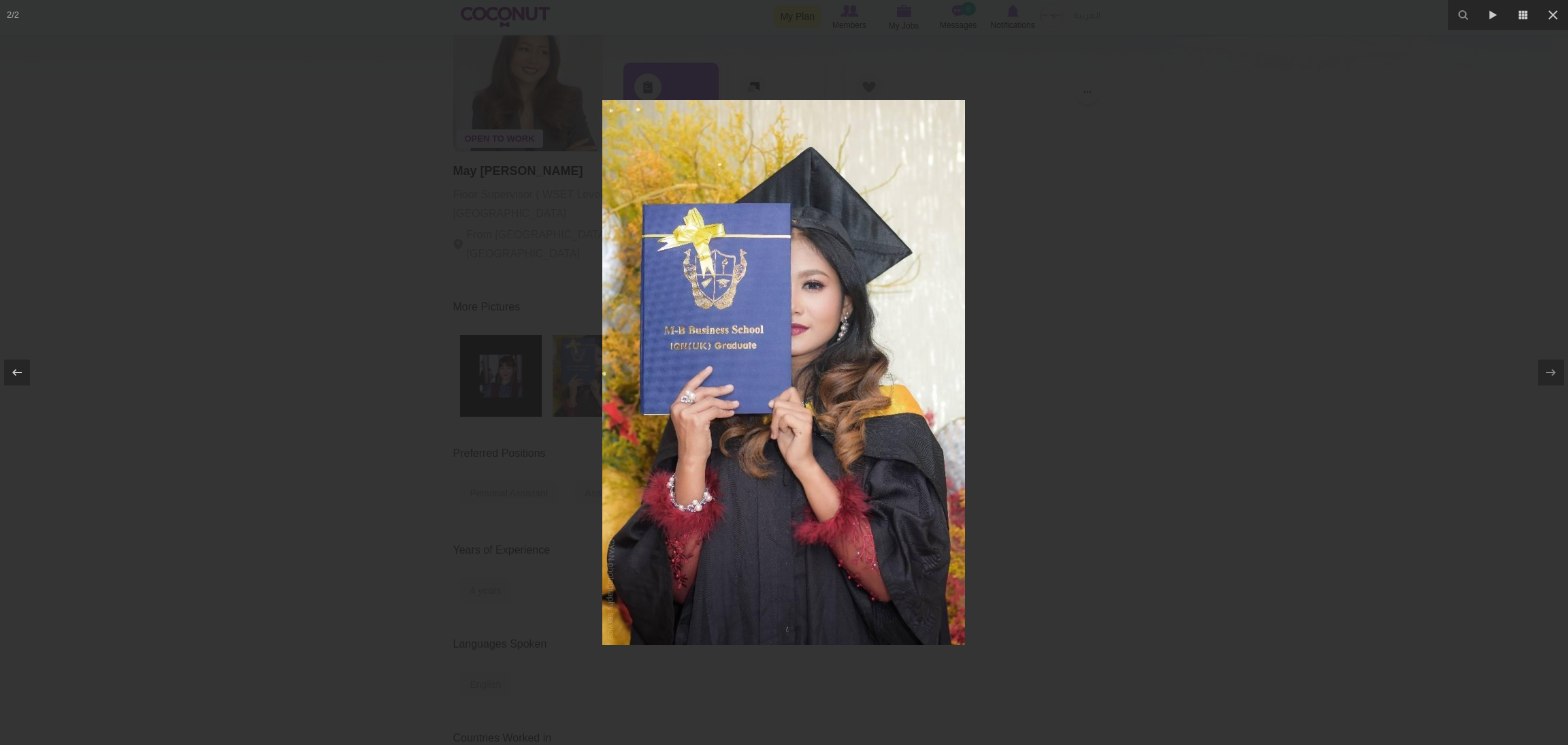
click at [1464, 184] on div at bounding box center [784, 372] width 1568 height 745
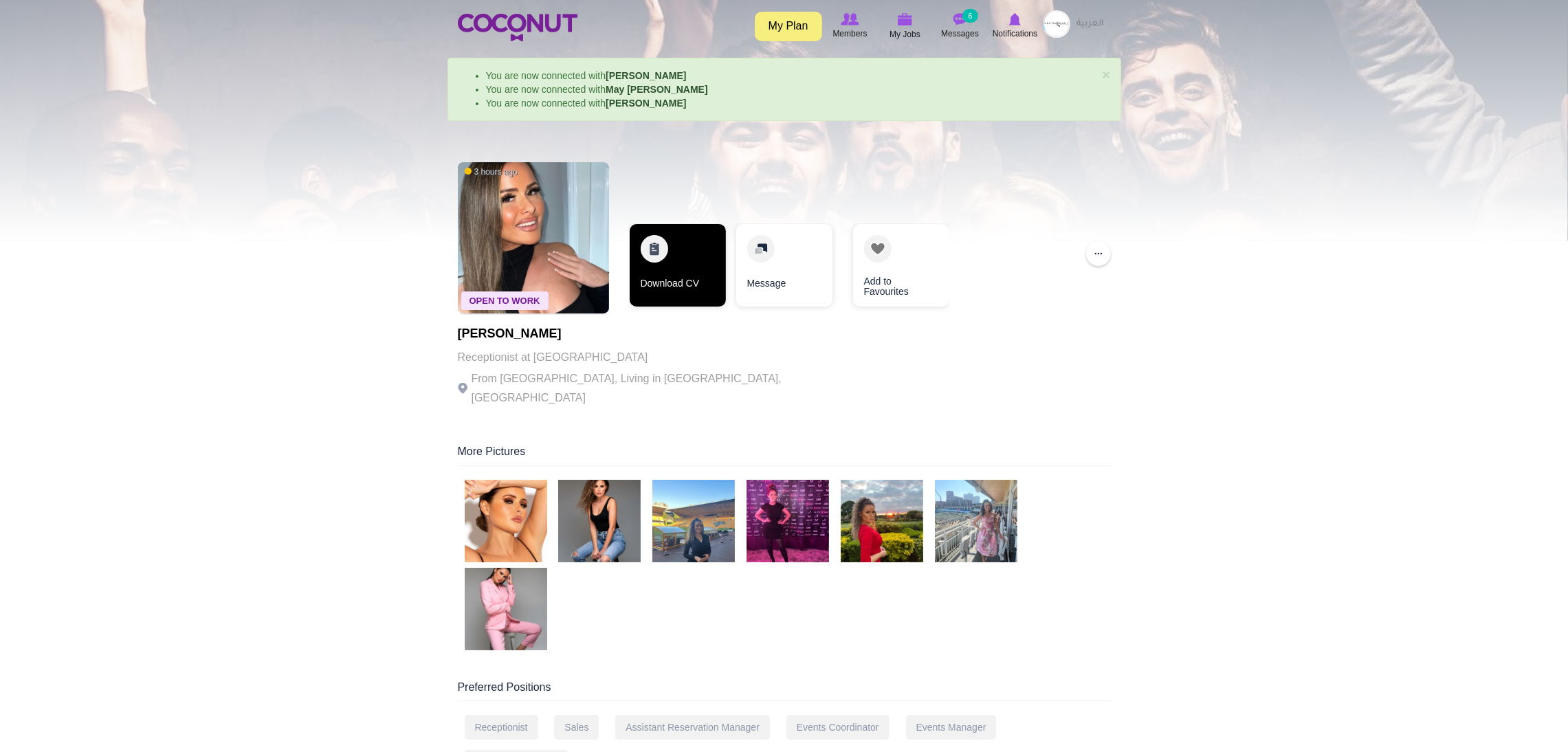
click at [673, 246] on link "Download CV" at bounding box center [677, 265] width 96 height 82
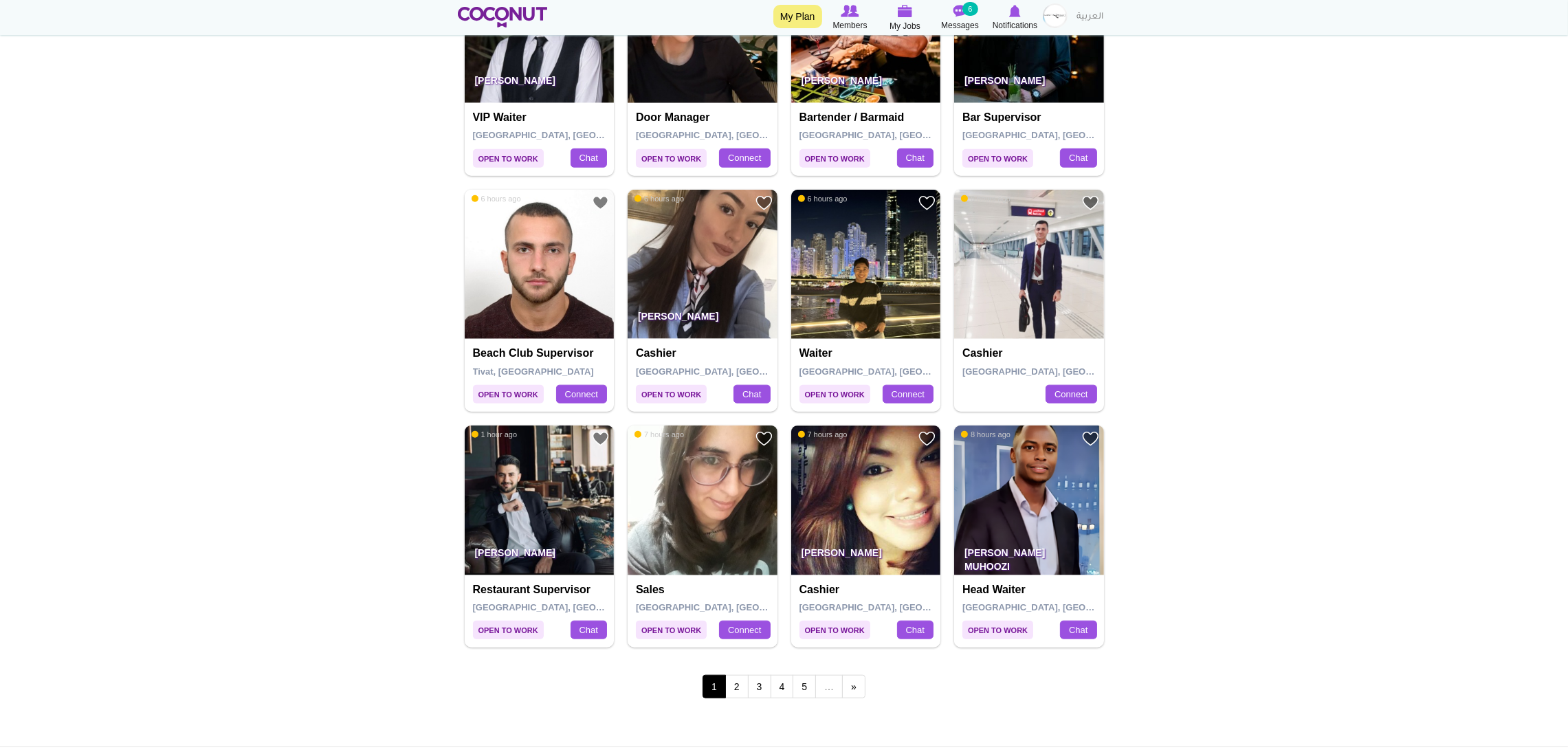
scroll to position [2164, 0]
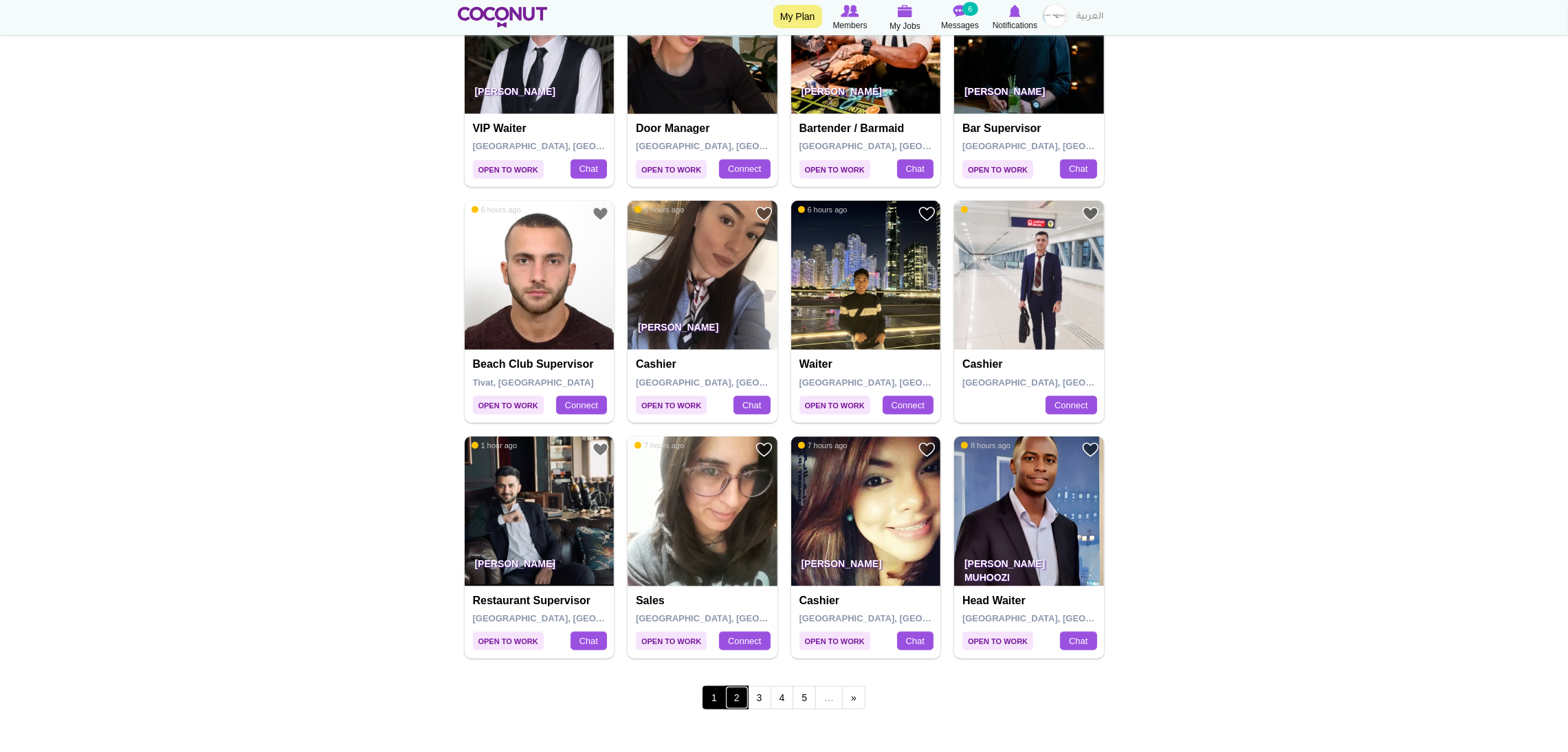
click at [740, 697] on link "2" at bounding box center [737, 698] width 24 height 24
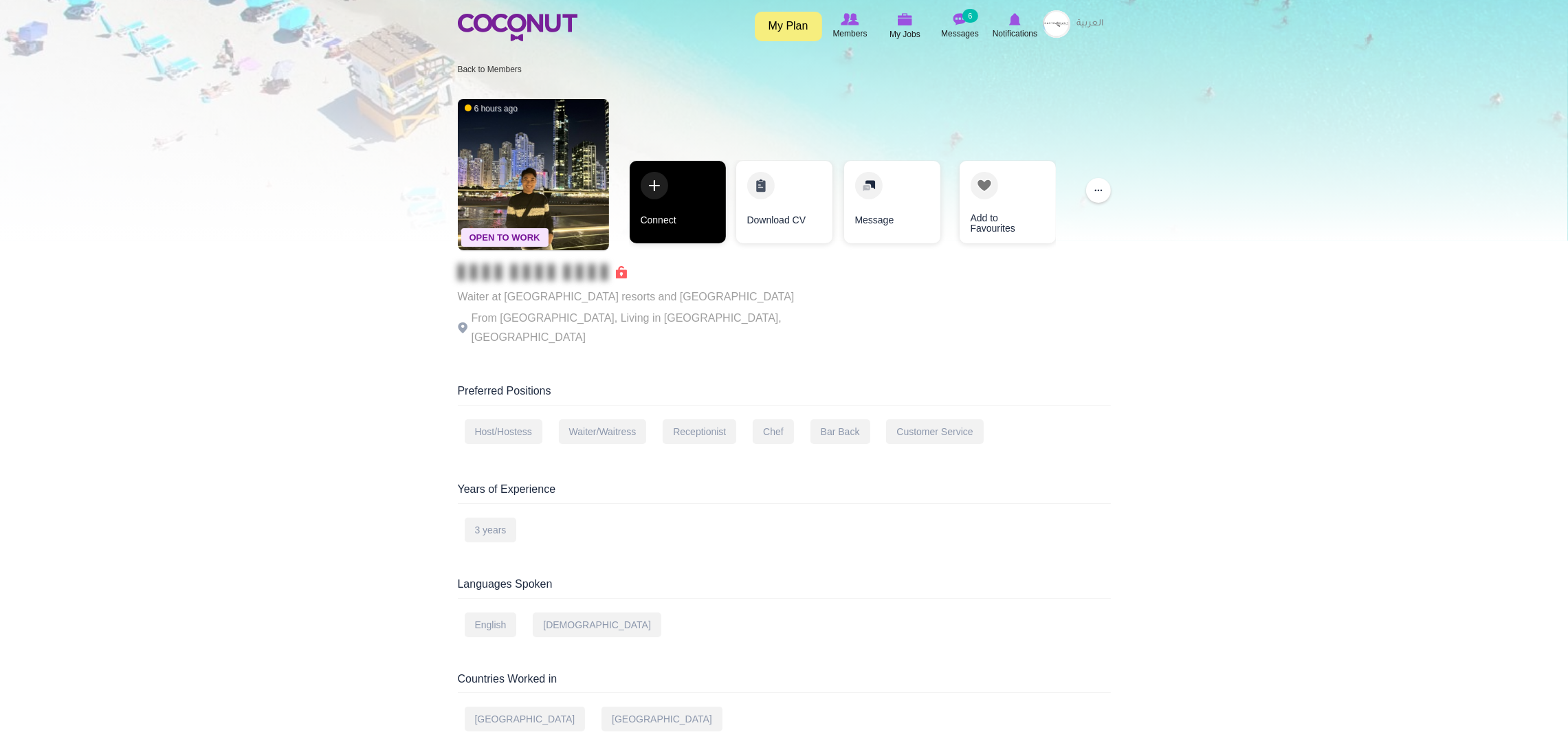
click at [694, 189] on link "Connect" at bounding box center [677, 202] width 96 height 82
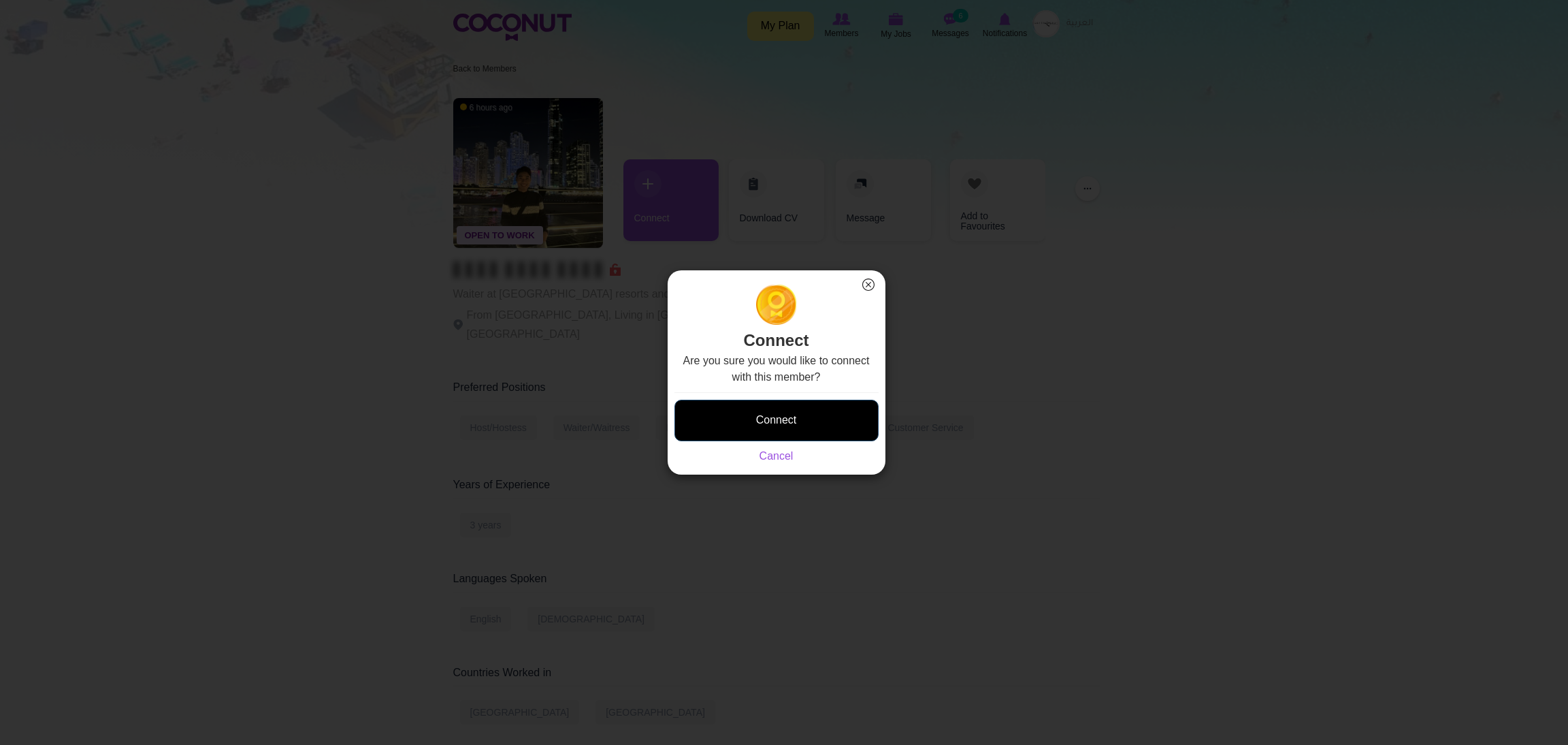
drag, startPoint x: 757, startPoint y: 449, endPoint x: 718, endPoint y: 407, distance: 57.3
click at [718, 407] on div "Connect Saving... Cancel" at bounding box center [777, 428] width 204 height 72
click at [718, 407] on button "Connect" at bounding box center [777, 420] width 204 height 42
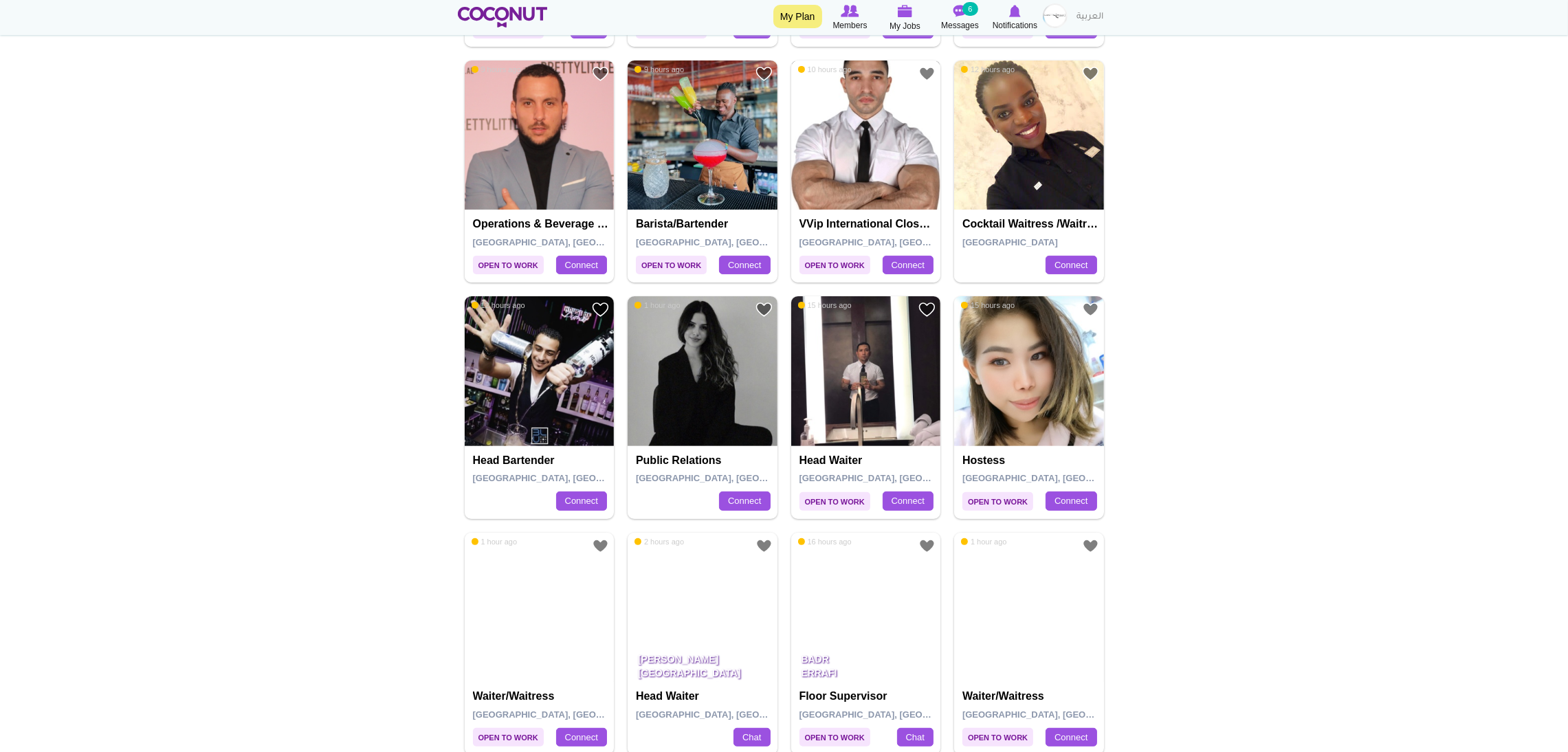
scroll to position [677, 0]
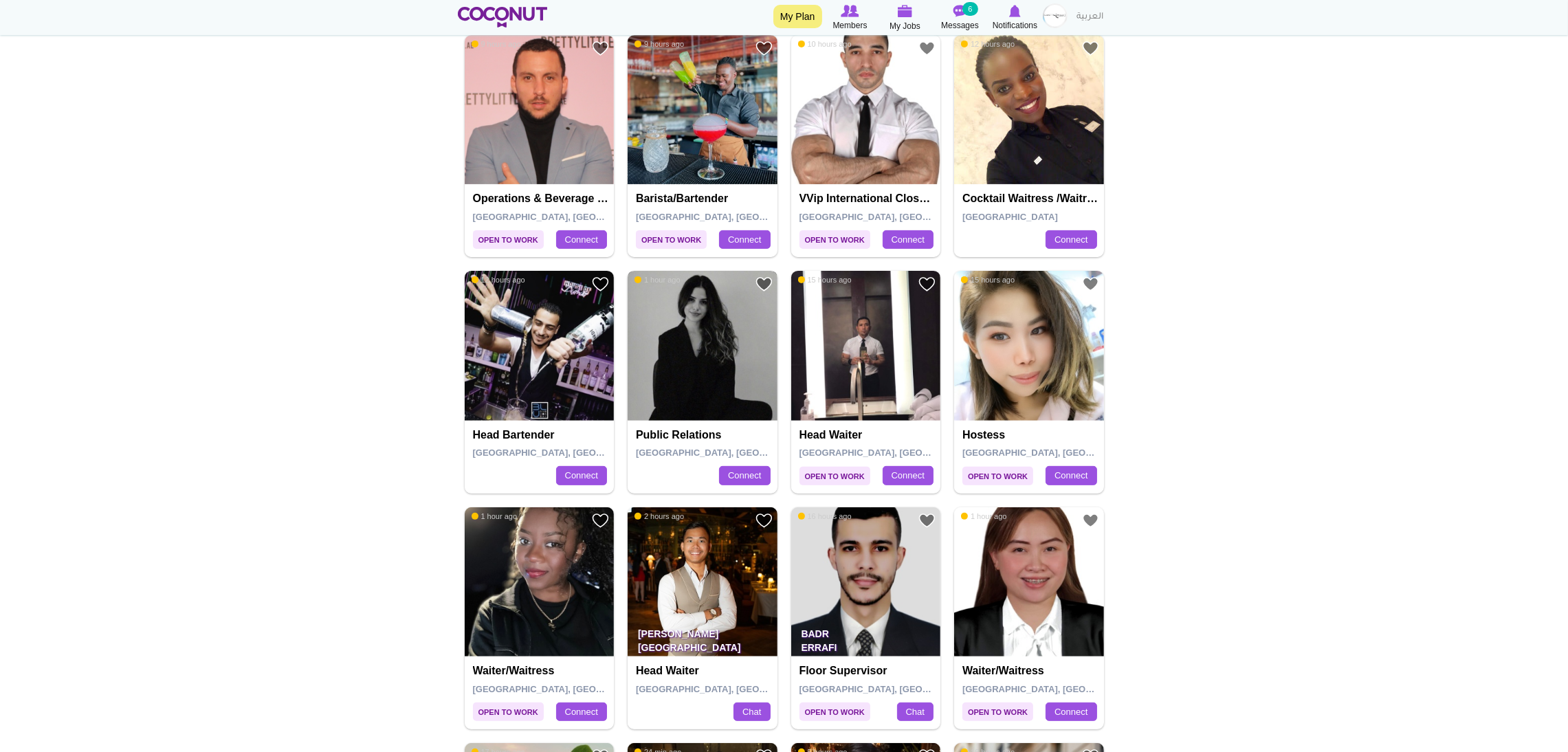
click at [720, 340] on img at bounding box center [703, 346] width 150 height 150
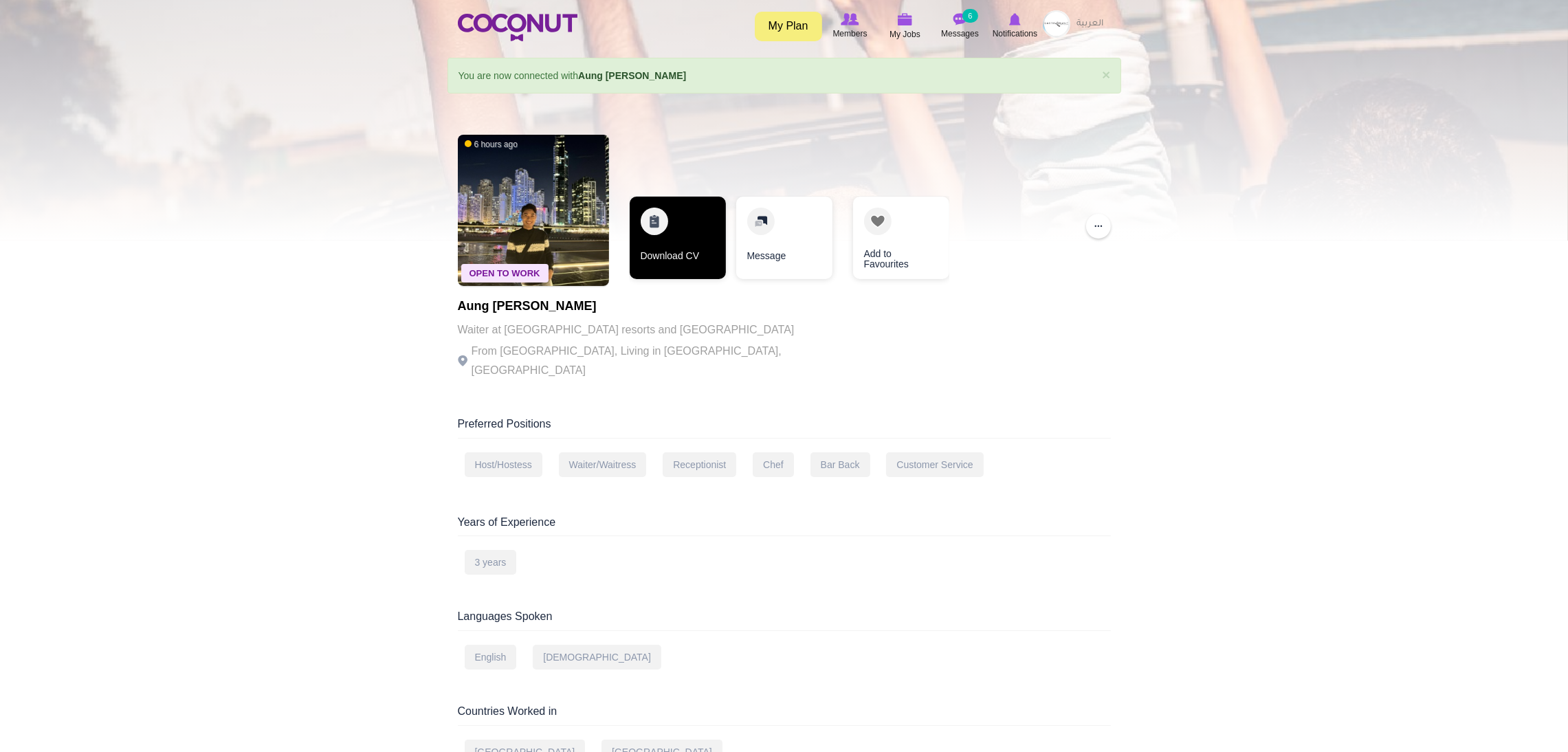
click at [682, 238] on link "Download CV" at bounding box center [677, 237] width 96 height 82
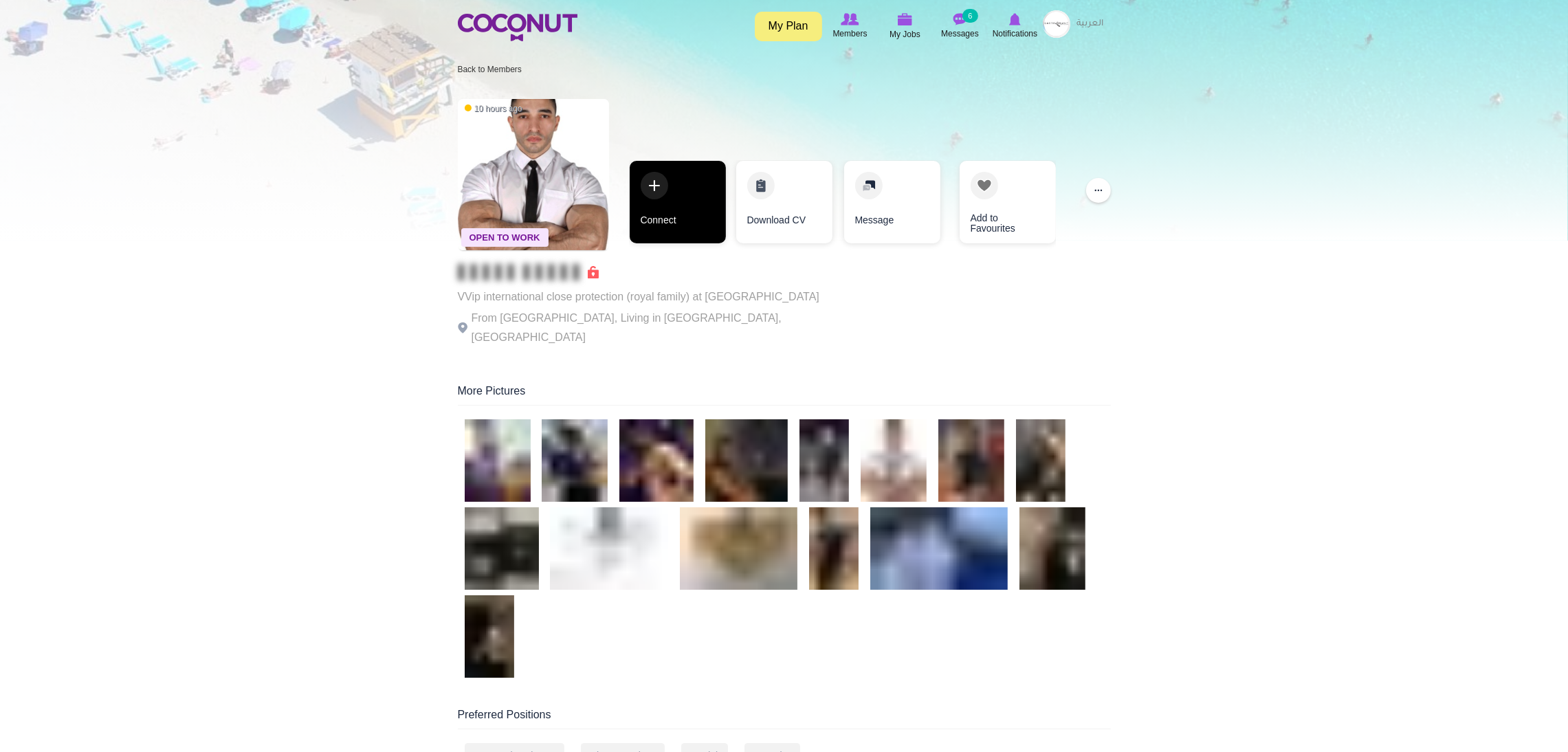
click at [677, 202] on link "Connect" at bounding box center [677, 202] width 96 height 82
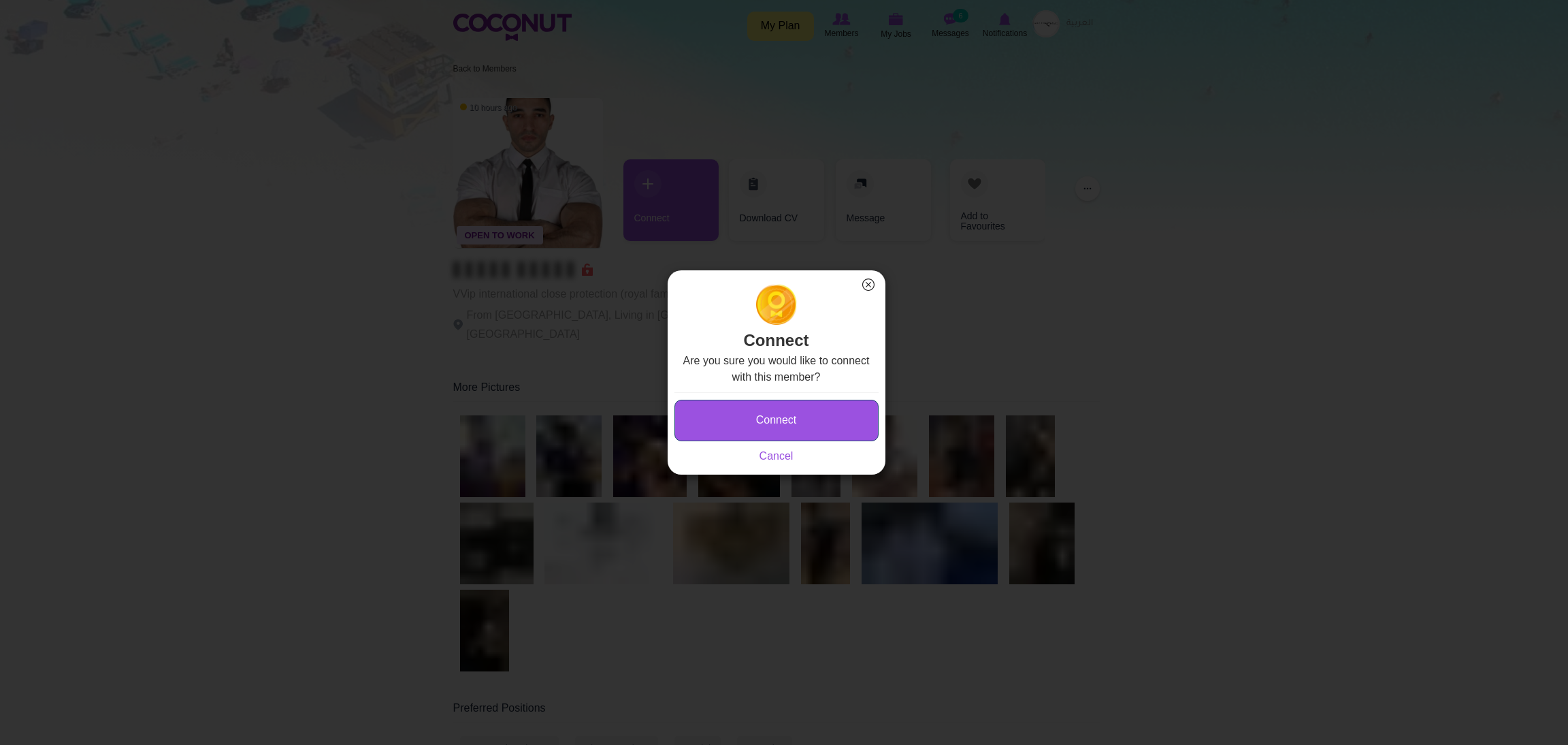
click at [726, 411] on button "Connect" at bounding box center [777, 420] width 204 height 42
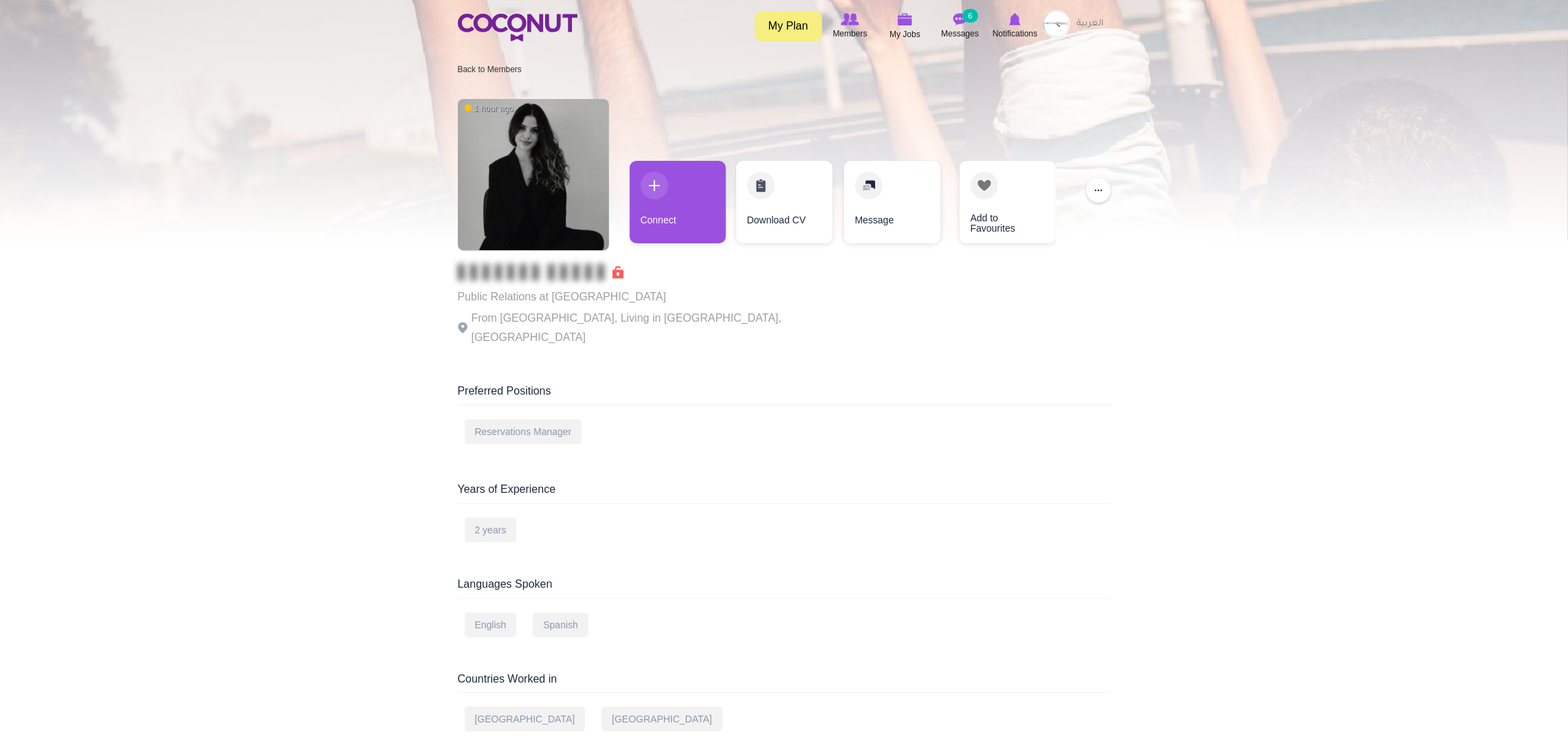
drag, startPoint x: 0, startPoint y: 0, endPoint x: 269, endPoint y: 249, distance: 366.6
click at [269, 249] on body "Toggle navigation My Plan Members My Jobs Post a Job Messages 6 Notifications M…" at bounding box center [784, 624] width 1568 height 1250
click at [702, 190] on link "Connect" at bounding box center [677, 202] width 96 height 82
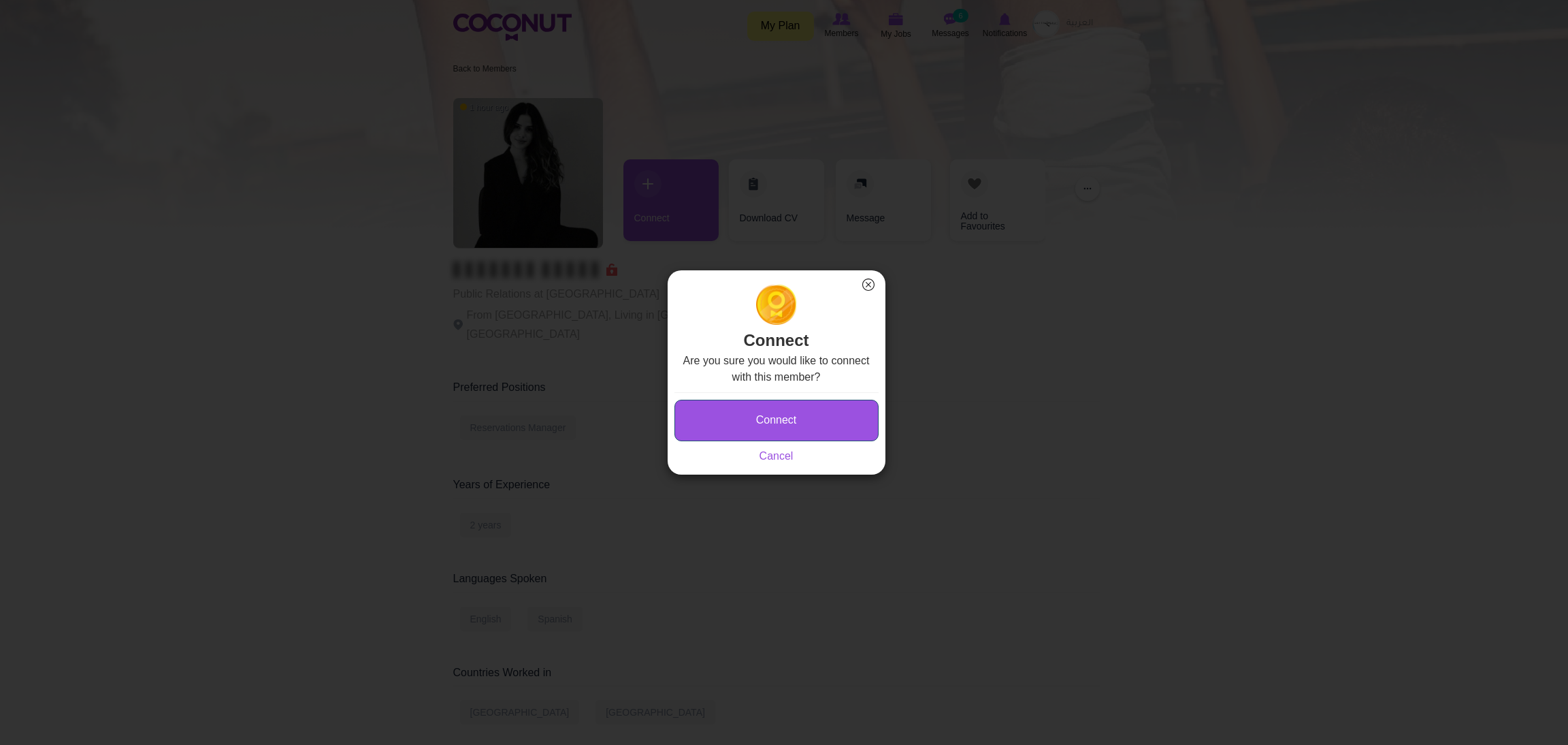
click at [710, 404] on button "Connect" at bounding box center [777, 420] width 204 height 42
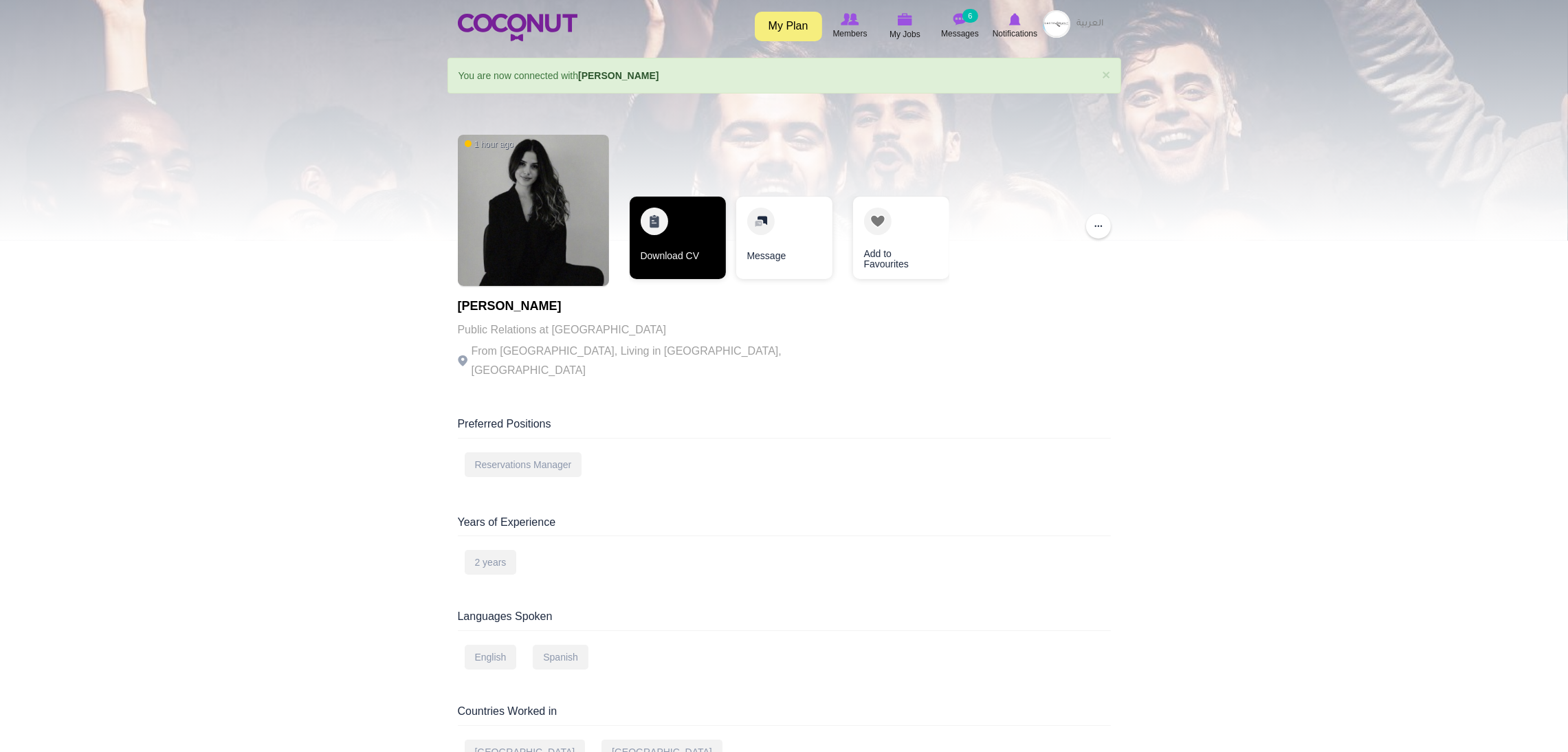
click at [674, 231] on link "Download CV" at bounding box center [677, 237] width 96 height 82
click at [966, 11] on small "6" at bounding box center [969, 15] width 15 height 14
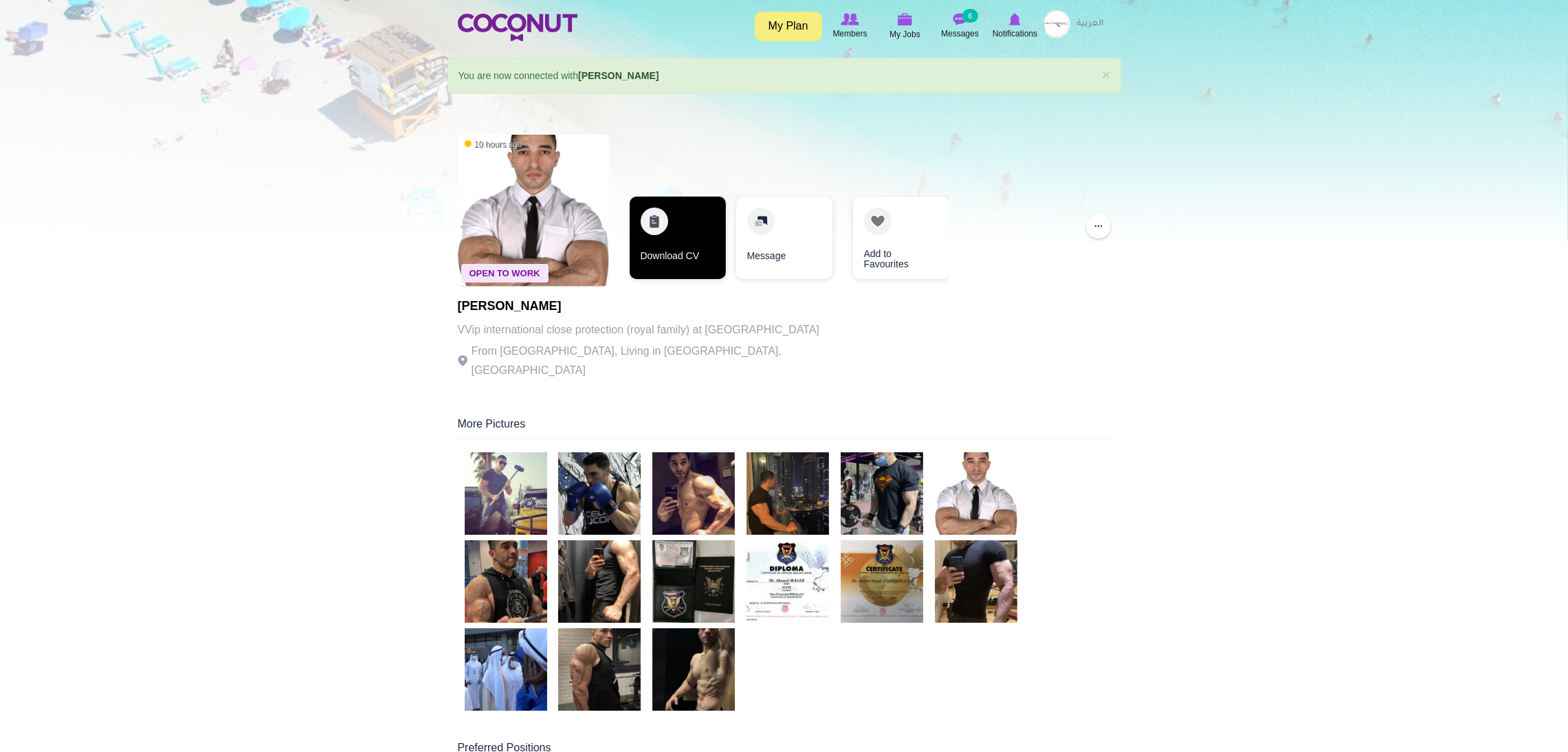
click at [680, 244] on link "Download CV" at bounding box center [677, 237] width 96 height 82
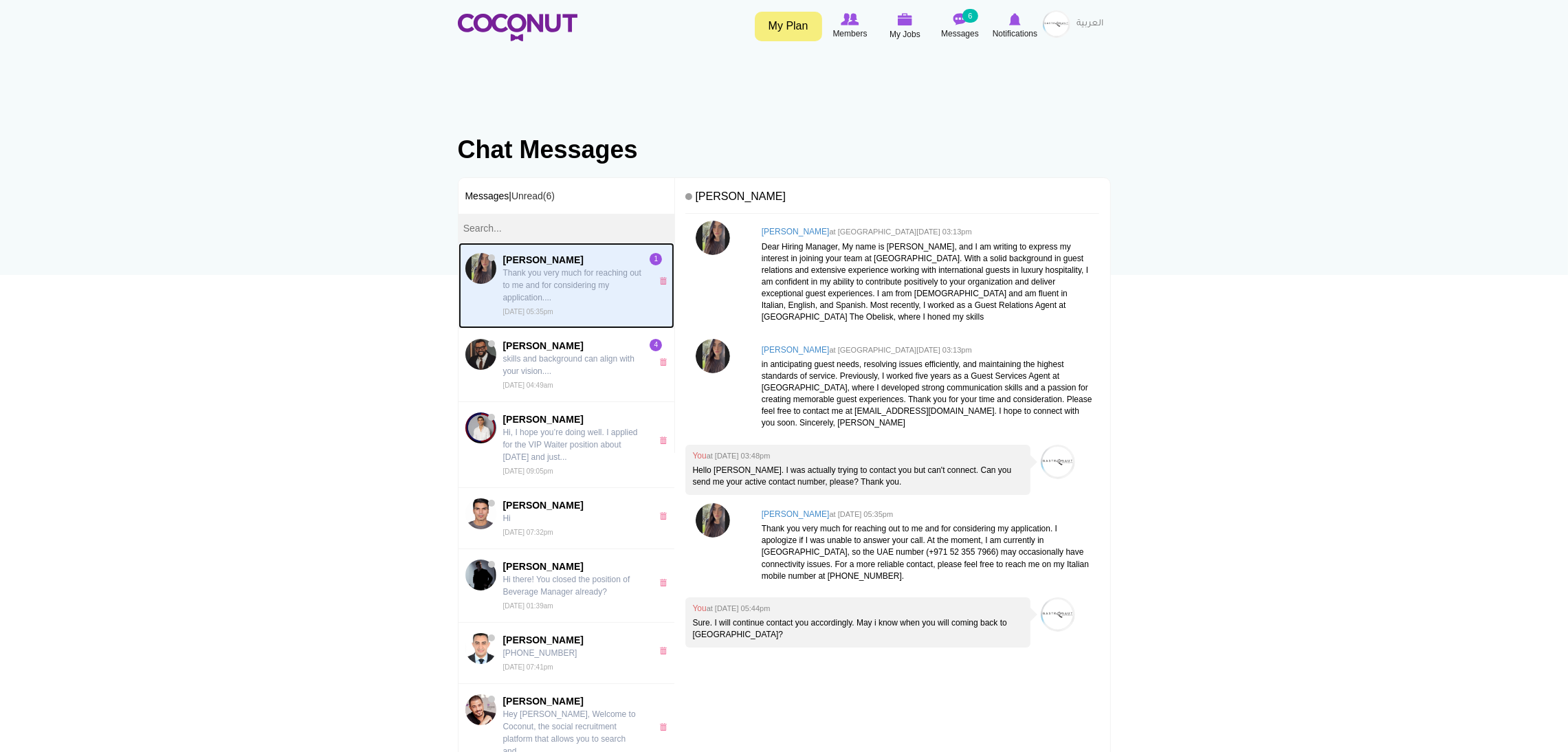
click at [549, 282] on p "Thank you very much for reaching out to me and for considering my application..…" at bounding box center [574, 285] width 142 height 37
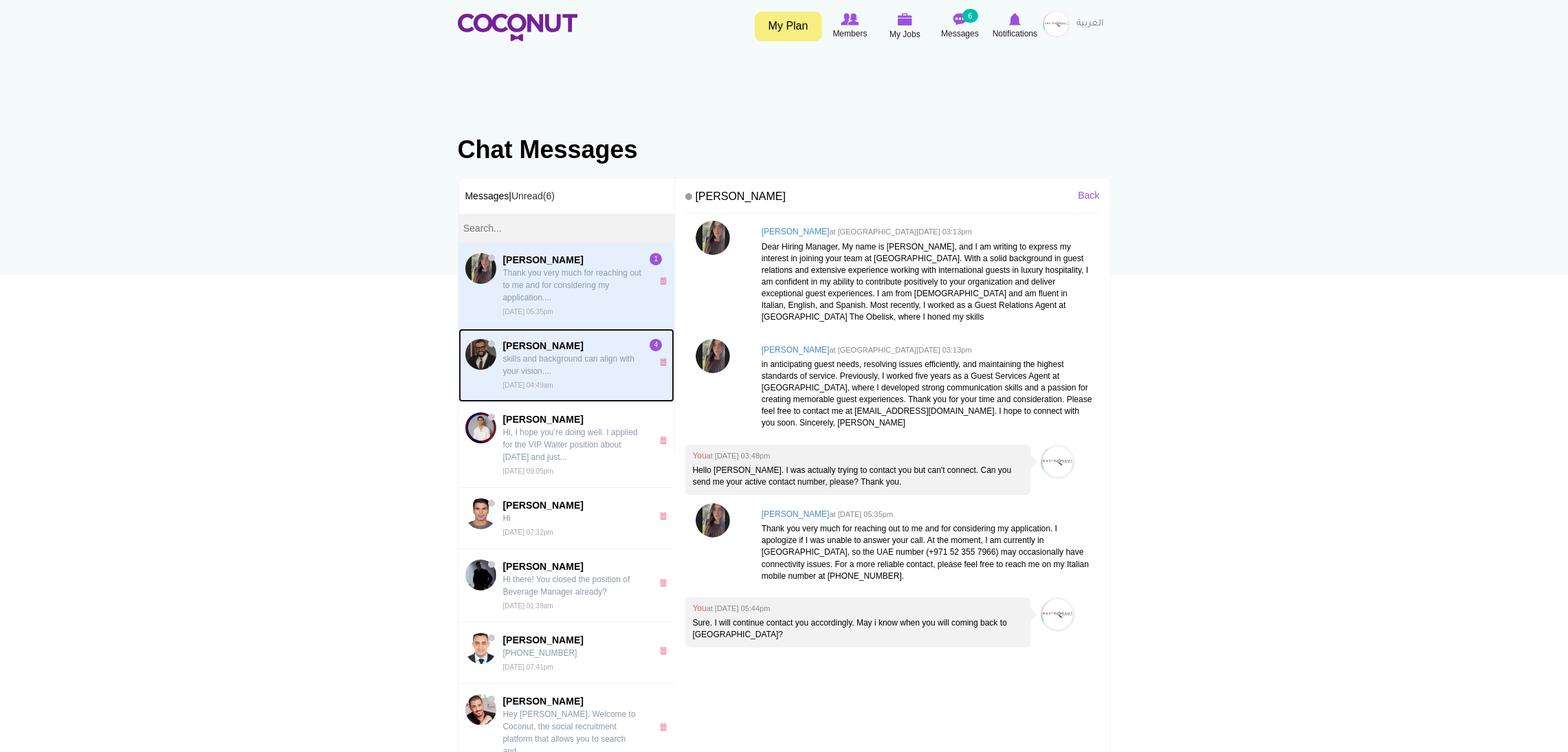
click at [547, 371] on p "skills and background can align with your vision...." at bounding box center [574, 365] width 142 height 24
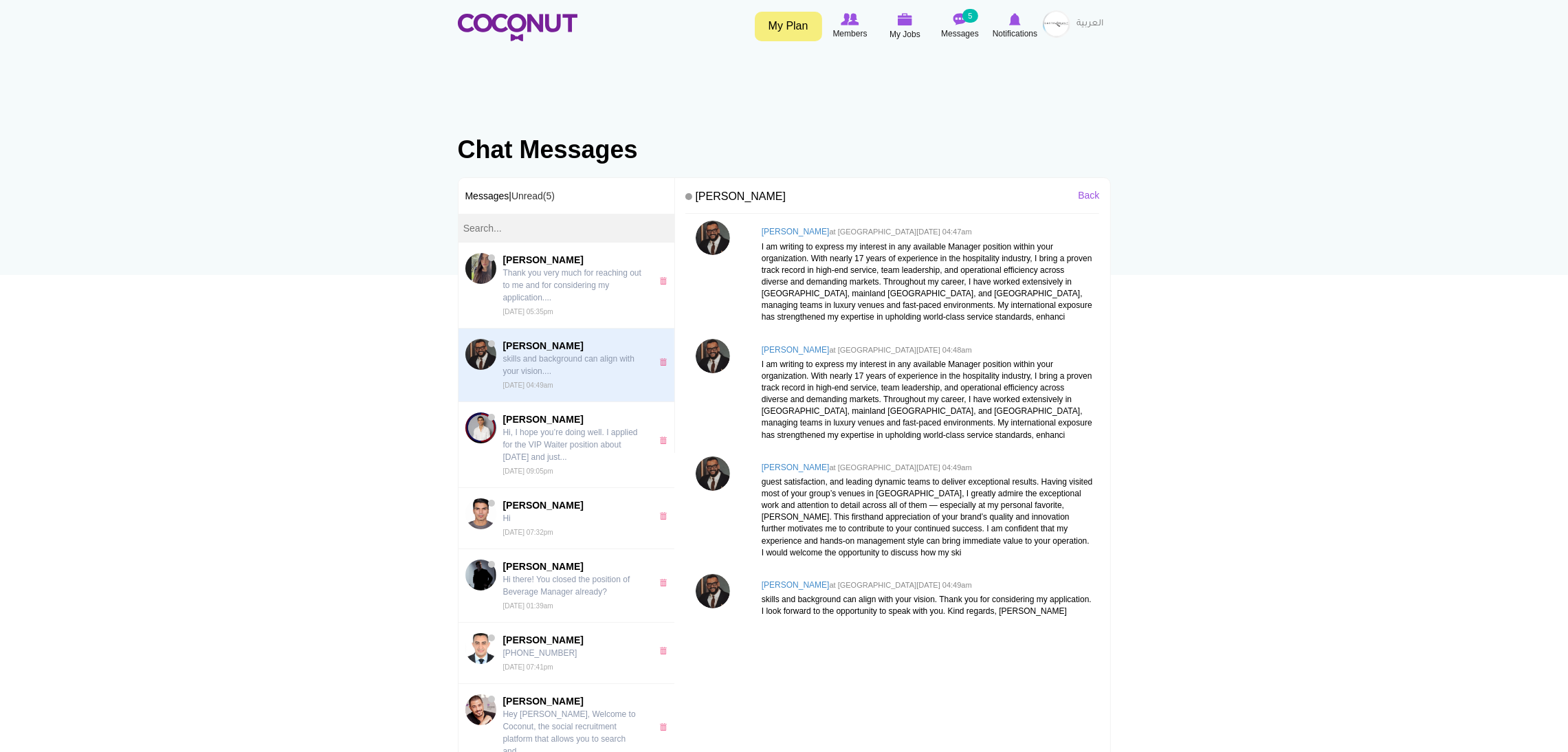
click at [1053, 21] on img at bounding box center [1056, 24] width 28 height 28
click at [1001, 59] on link "My Profile" at bounding box center [1019, 63] width 109 height 18
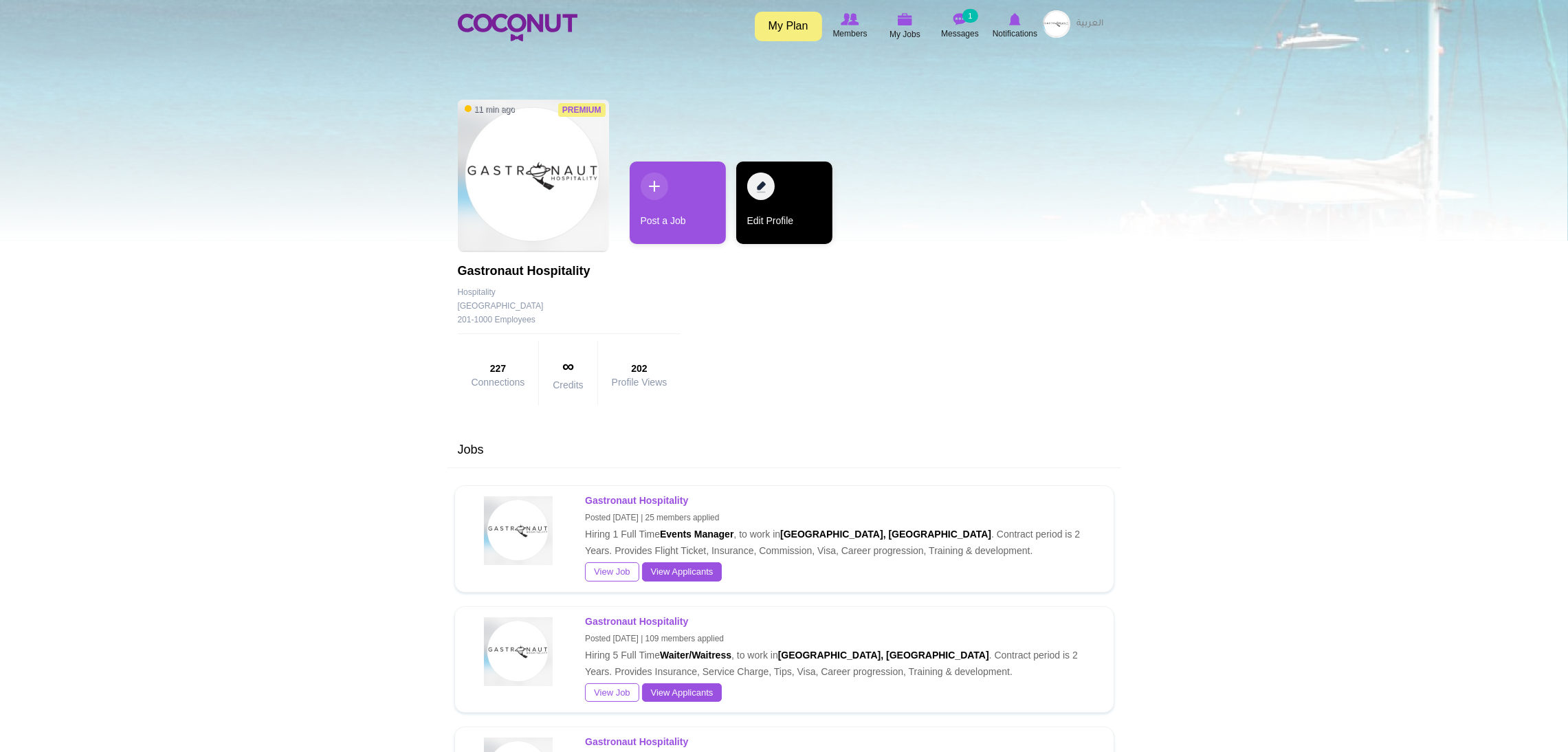
click at [769, 198] on link "Edit Profile" at bounding box center [784, 202] width 96 height 82
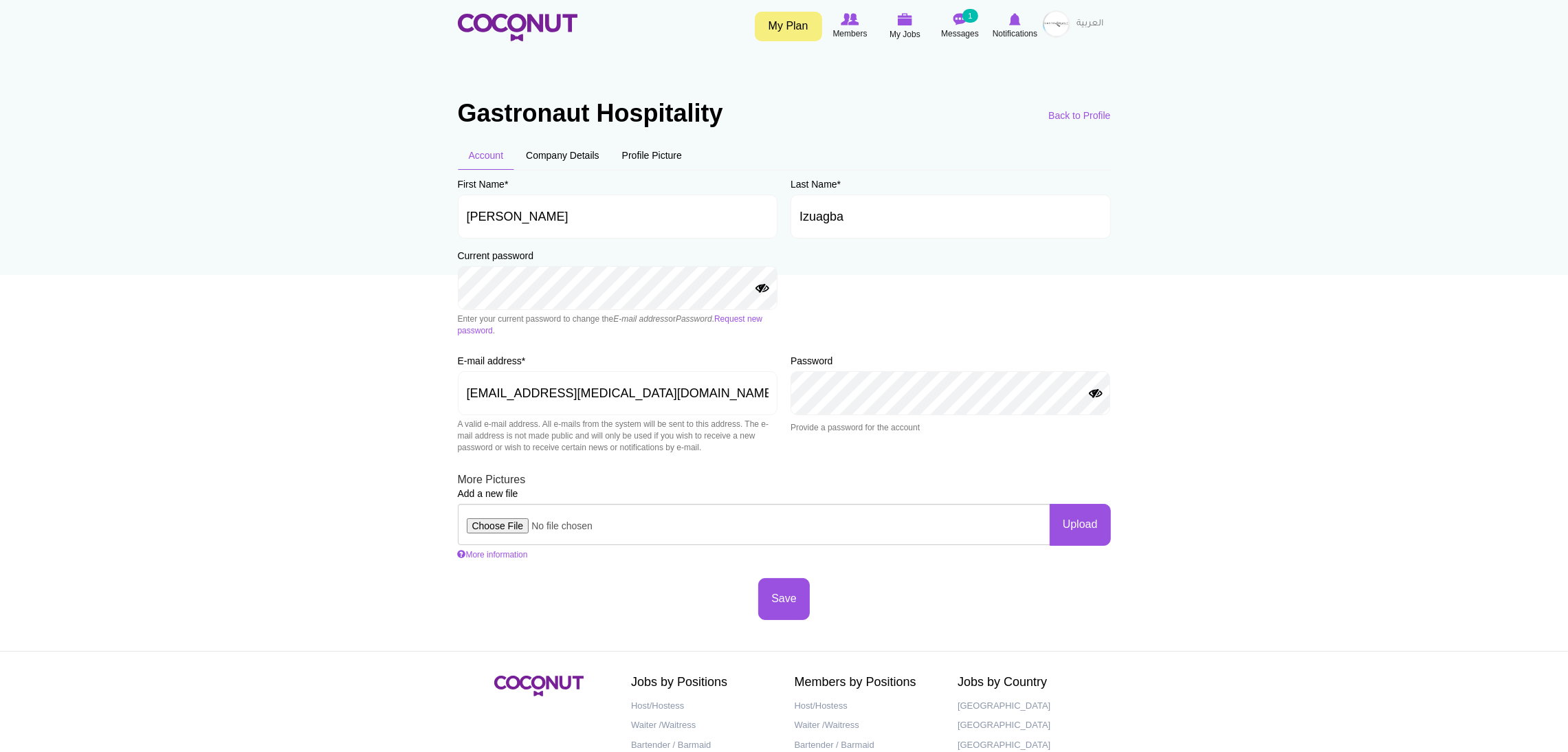
click at [764, 289] on button "Show Password" at bounding box center [762, 289] width 16 height 11
click at [411, 286] on body "Toggle navigation My Plan Members My Jobs Post a Job Messages 1 Notifications M…" at bounding box center [784, 437] width 1568 height 873
click at [428, 289] on body "Toggle navigation My Plan Members My Jobs Post a Job Messages 1 Notifications M…" at bounding box center [784, 437] width 1568 height 873
click at [403, 325] on body "Toggle navigation My Plan Members My Jobs Post a Job Messages 1 Notifications M…" at bounding box center [784, 437] width 1568 height 873
click at [774, 596] on button "Save" at bounding box center [783, 599] width 51 height 42
